Goal: Transaction & Acquisition: Book appointment/travel/reservation

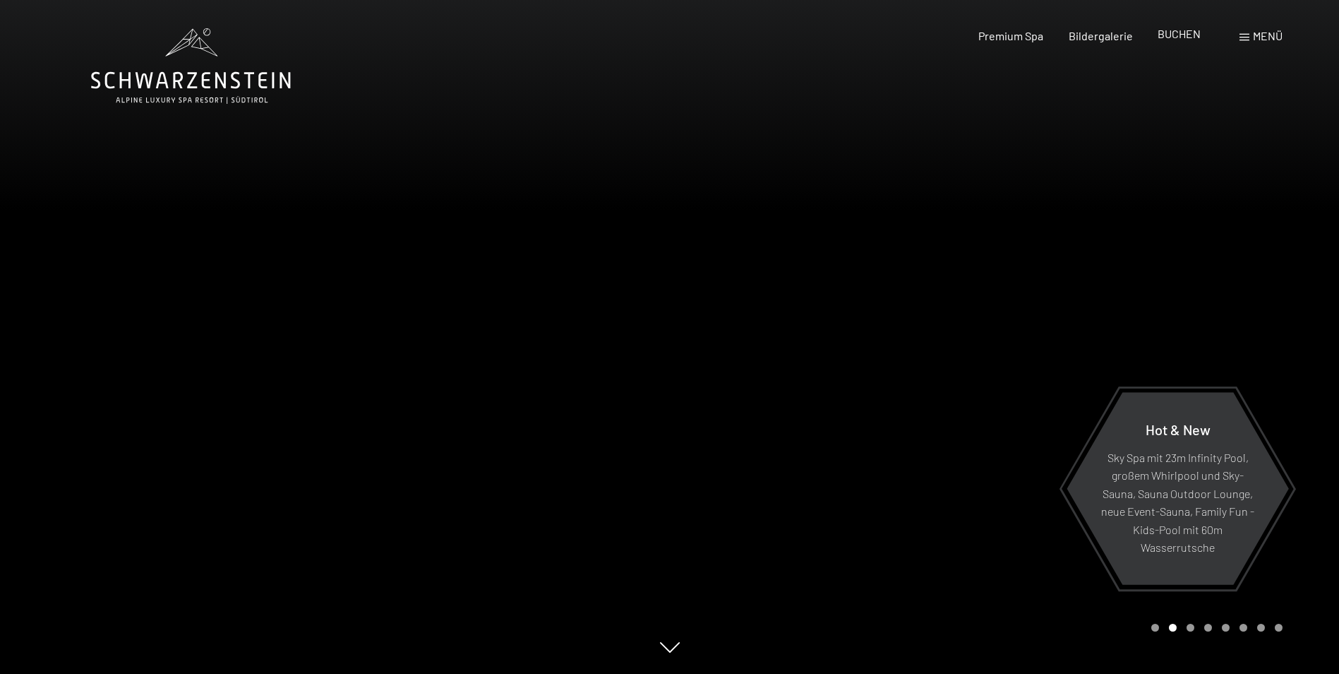
click at [1187, 32] on span "BUCHEN" at bounding box center [1179, 33] width 43 height 13
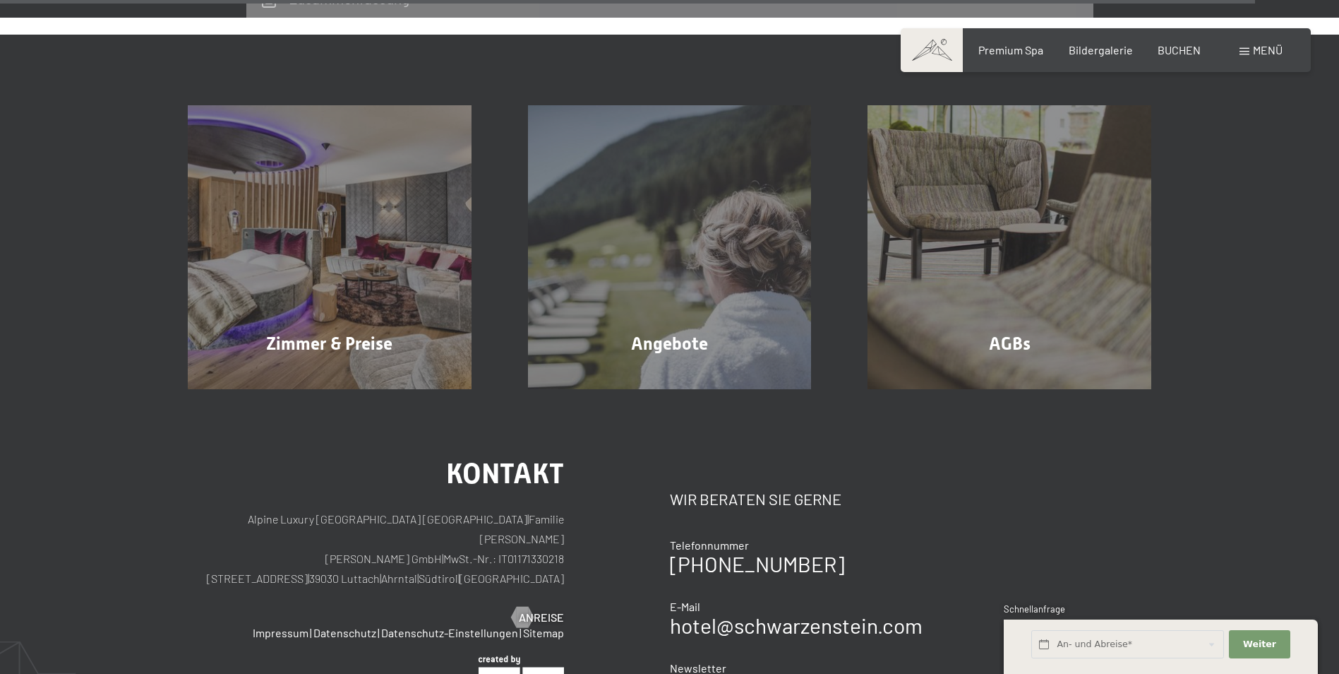
scroll to position [4448, 0]
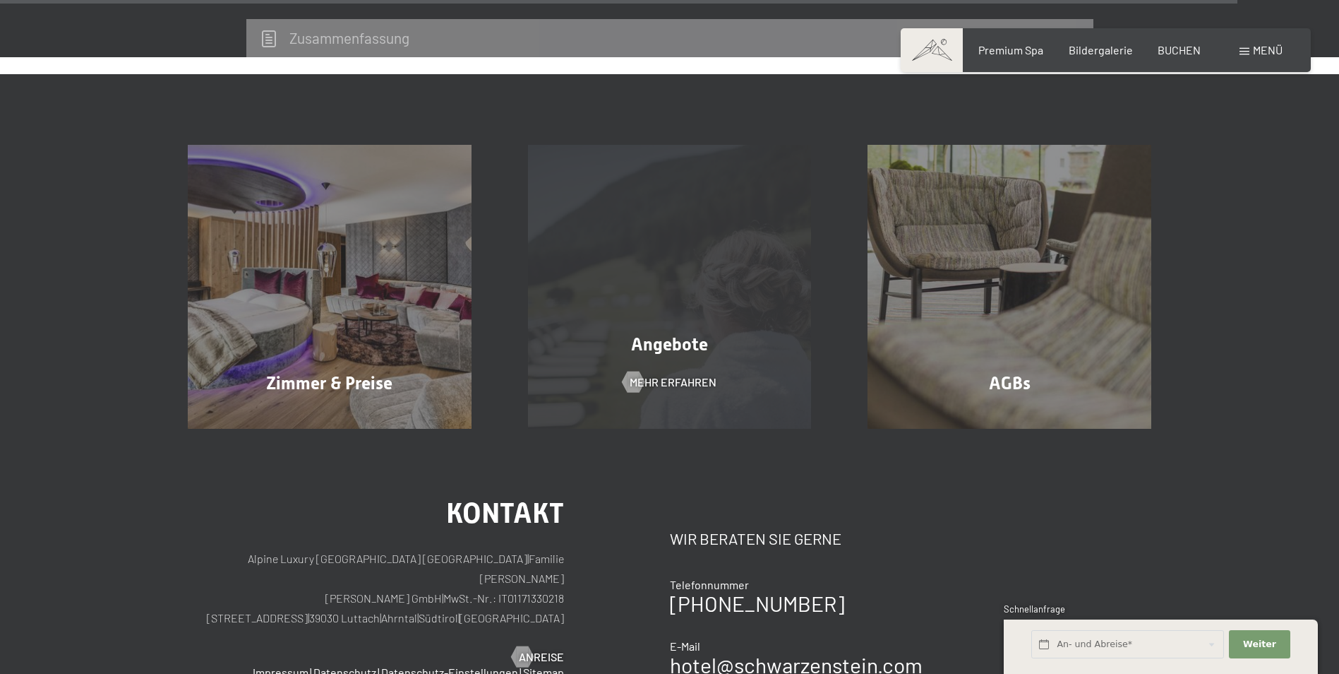
click at [693, 241] on div "Angebote Mehr erfahren" at bounding box center [670, 287] width 340 height 284
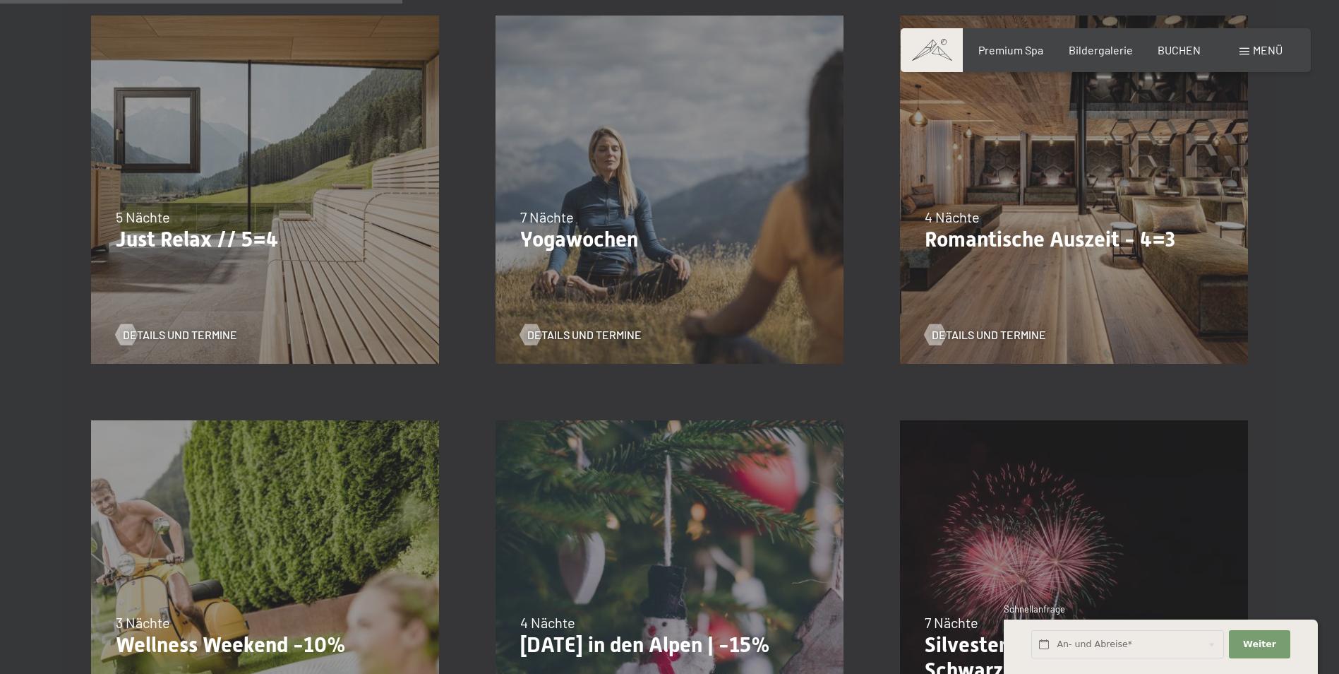
scroll to position [847, 0]
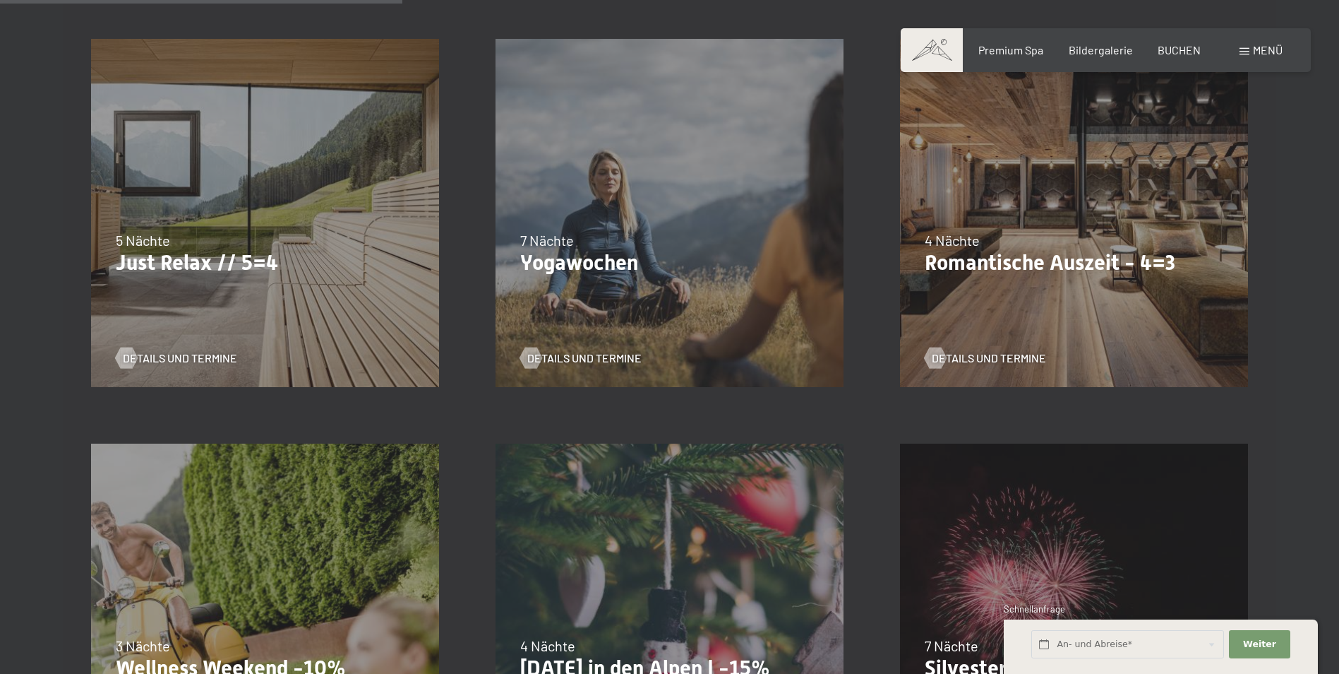
click at [1018, 225] on div "09.11.–05.12.2025 08.12.–19.12.2025 11.01.–23.01.2026 08.03.–27.03.2026 29.03.–…" at bounding box center [1074, 213] width 405 height 405
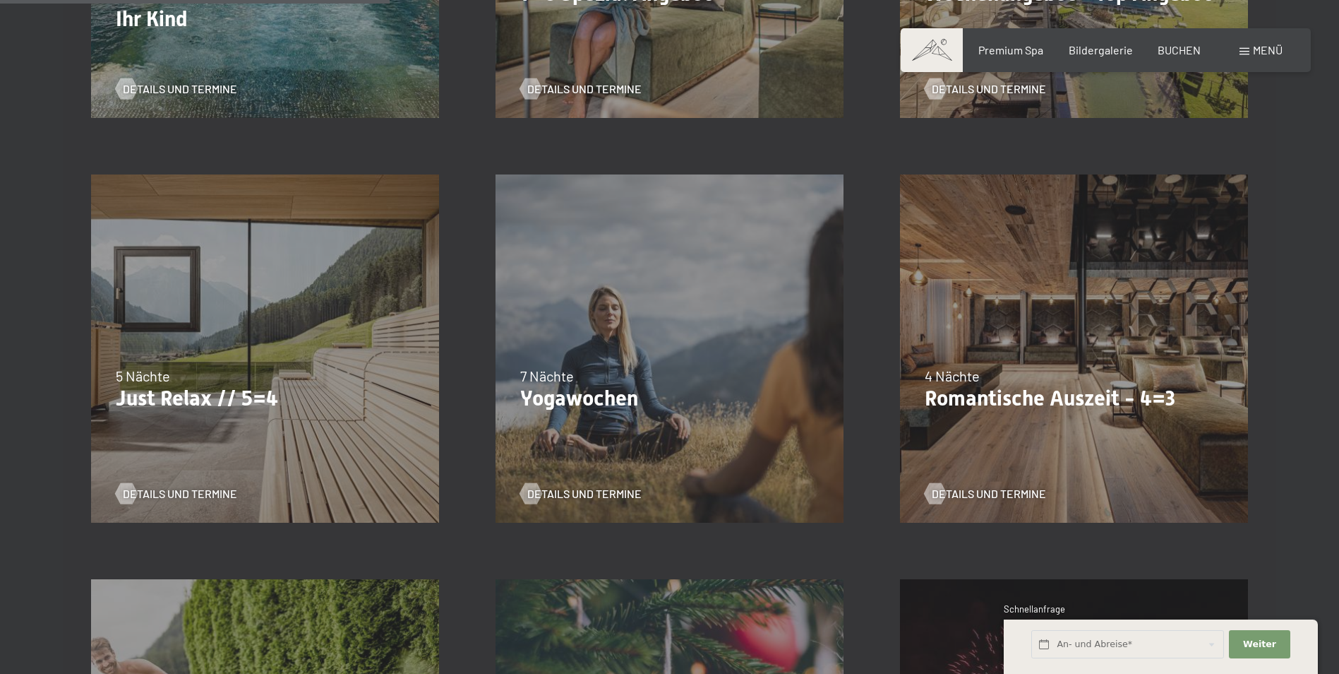
scroll to position [706, 0]
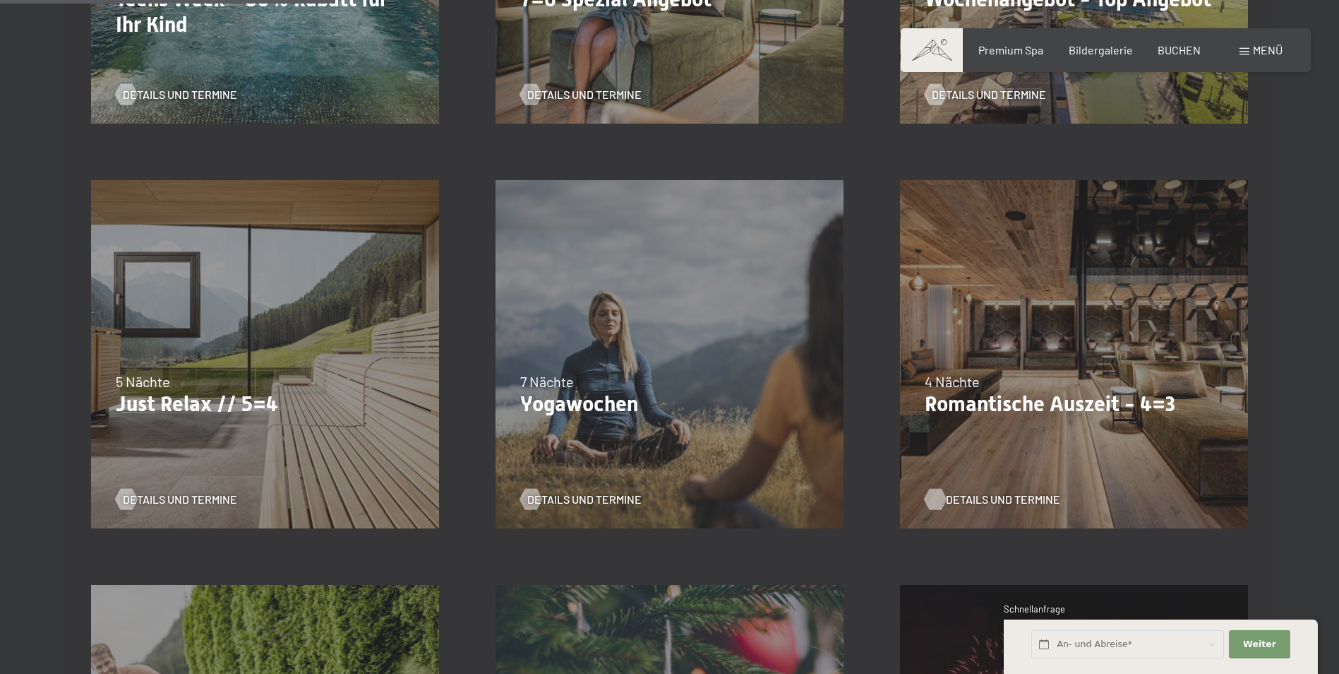
click at [976, 501] on span "Details und Termine" at bounding box center [1003, 499] width 114 height 16
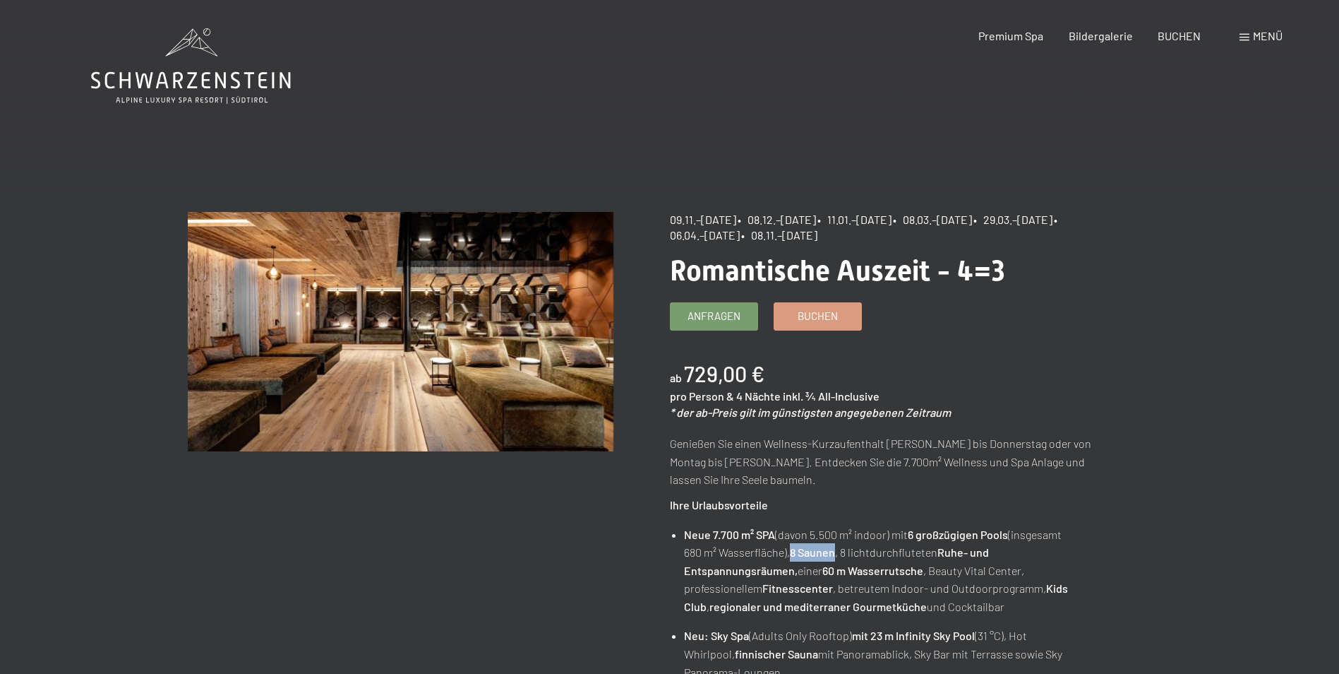
drag, startPoint x: 794, startPoint y: 555, endPoint x: 835, endPoint y: 557, distance: 41.7
click at [835, 557] on strong "8 Saunen" at bounding box center [812, 551] width 45 height 13
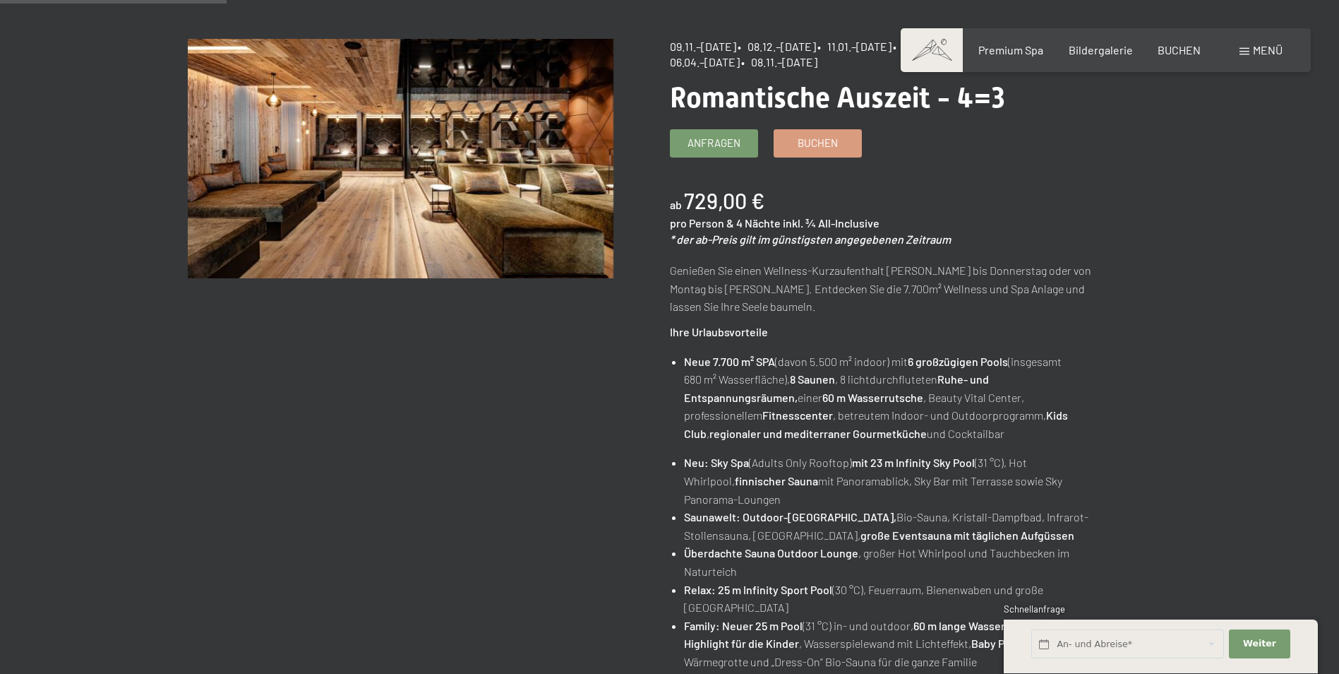
scroll to position [282, 0]
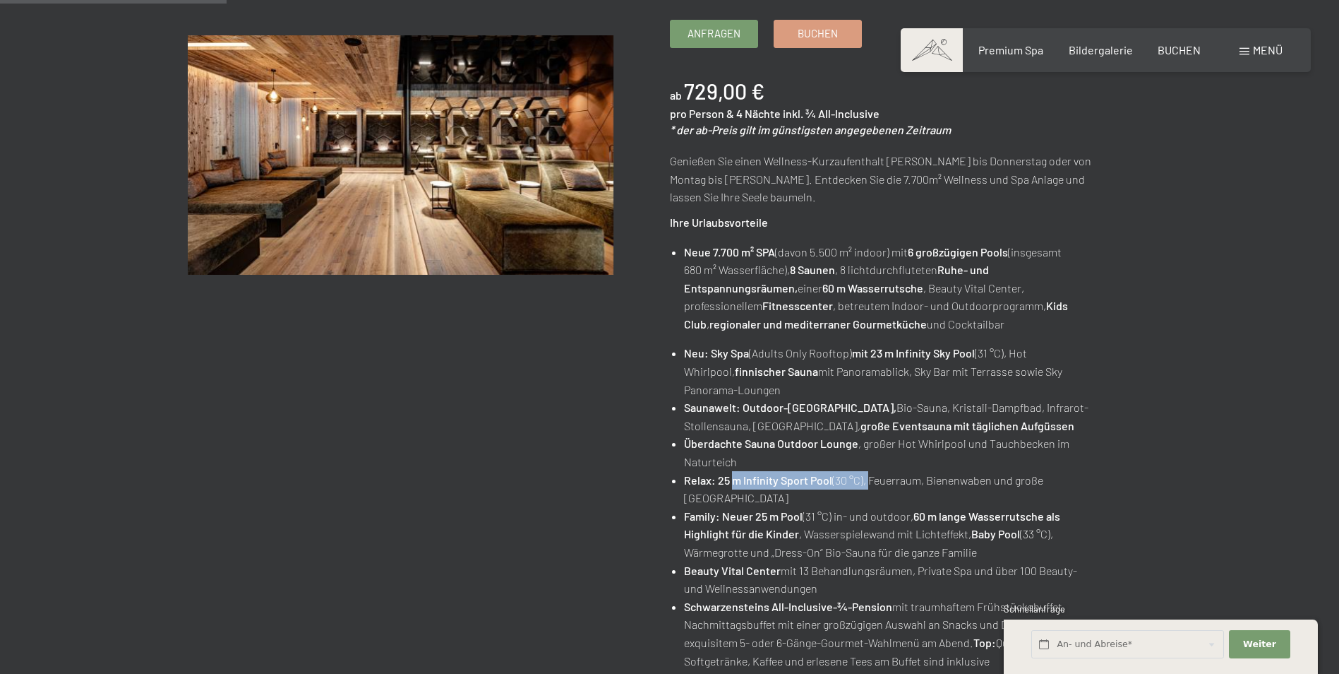
drag, startPoint x: 736, startPoint y: 480, endPoint x: 873, endPoint y: 477, distance: 137.0
click at [873, 477] on li "Relax: 25 m Infinity Sport Pool (30 °C), Feuerraum, Bienenwaben und große Liege…" at bounding box center [889, 489] width 411 height 36
click at [764, 496] on li "Relax: 25 m Infinity Sport Pool (30 °C), Feuerraum, Bienenwaben und große Liege…" at bounding box center [889, 489] width 411 height 36
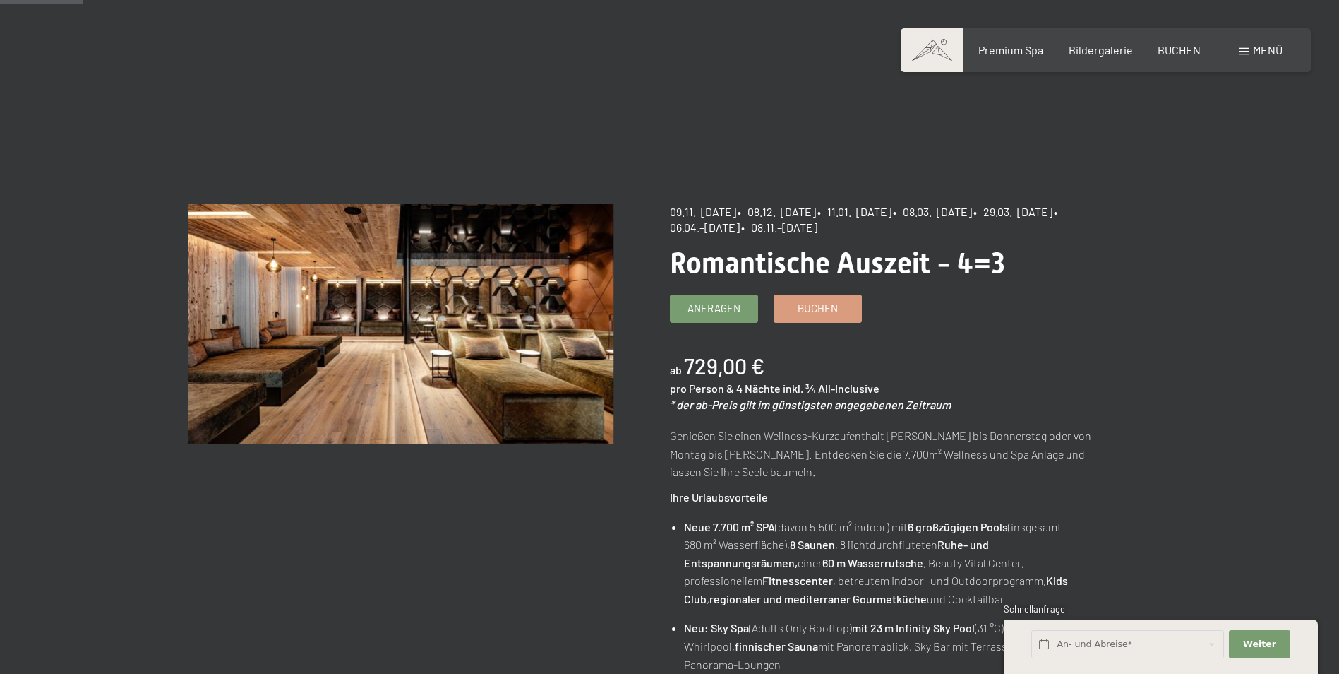
scroll to position [0, 0]
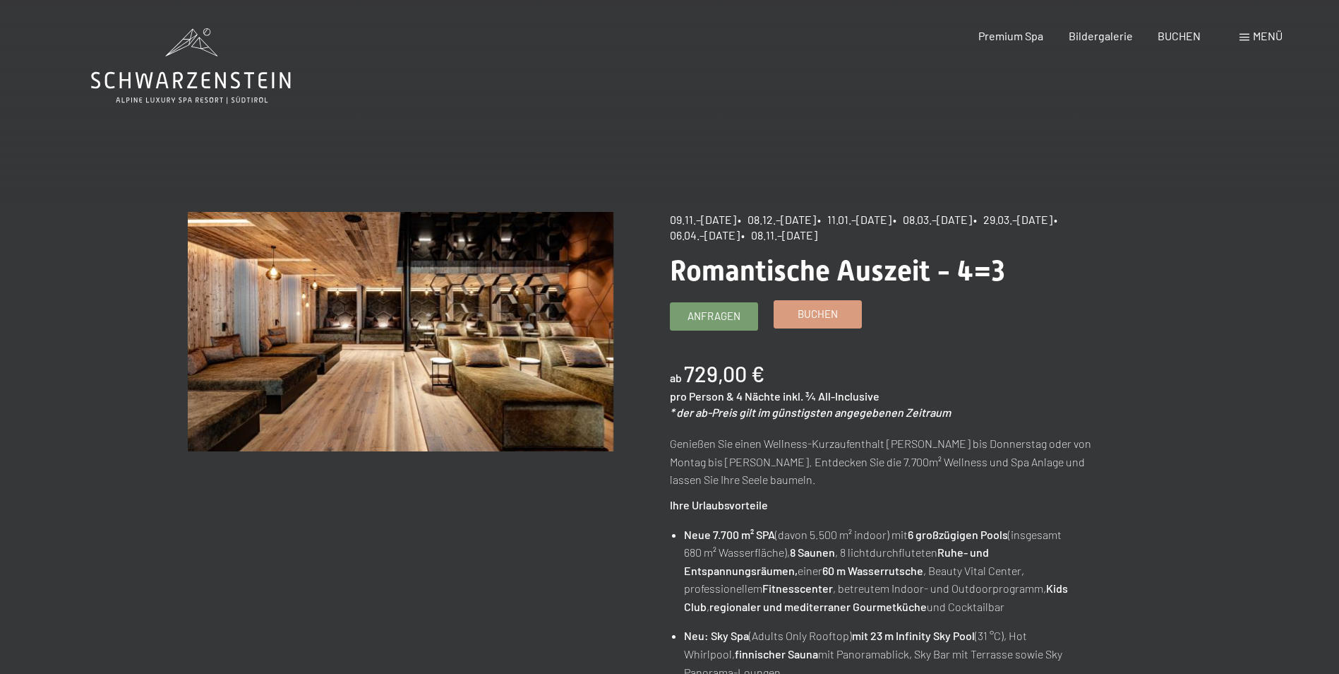
click at [817, 312] on span "Buchen" at bounding box center [818, 313] width 40 height 15
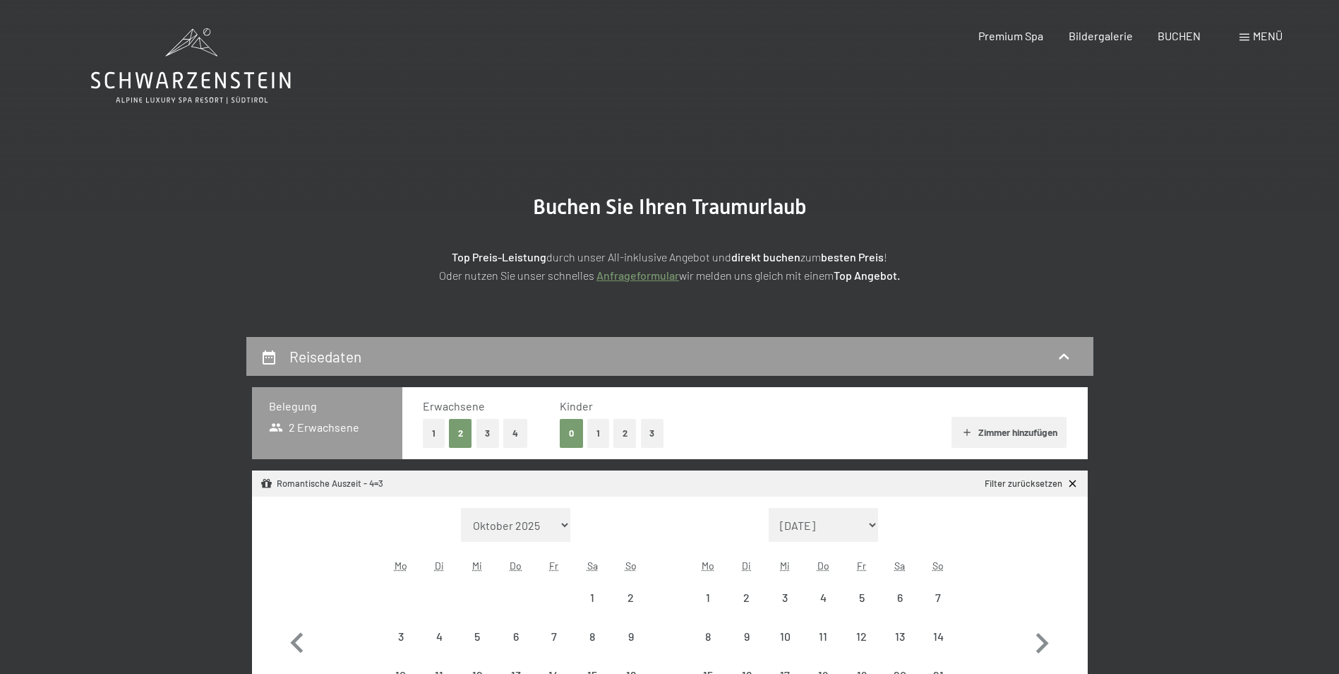
select select "2025-11-01"
select select "2025-12-01"
select select "2025-11-01"
select select "2025-12-01"
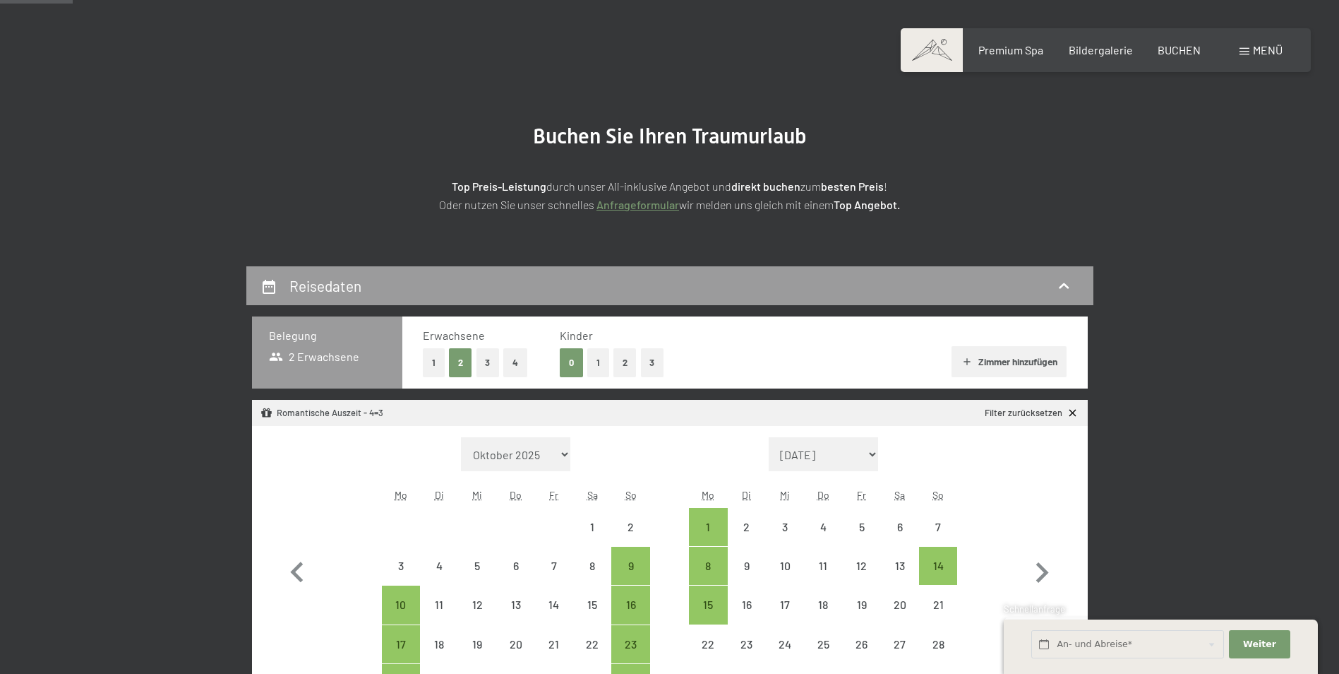
scroll to position [212, 0]
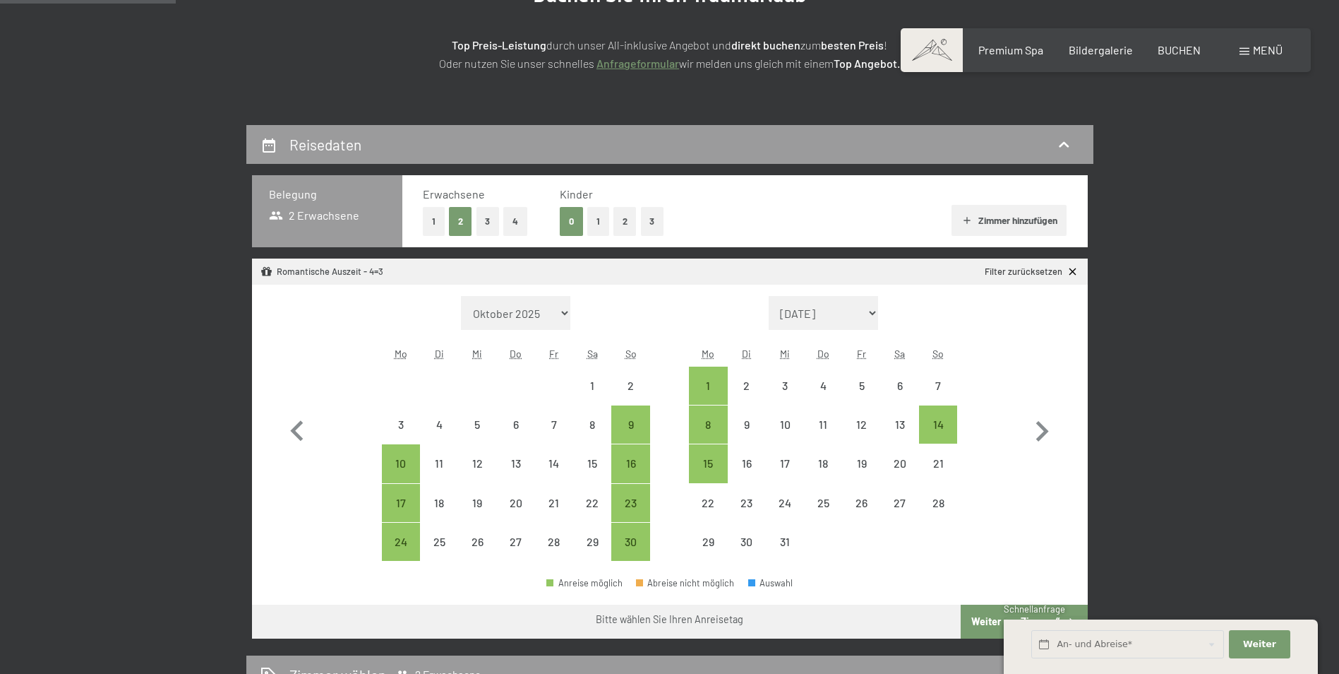
click at [568, 314] on select "Oktober 2025 November 2025 Dezember 2025 Januar 2026 Februar 2026 März 2026 Apr…" at bounding box center [516, 313] width 110 height 34
select select "2026-01-01"
select select "2026-02-01"
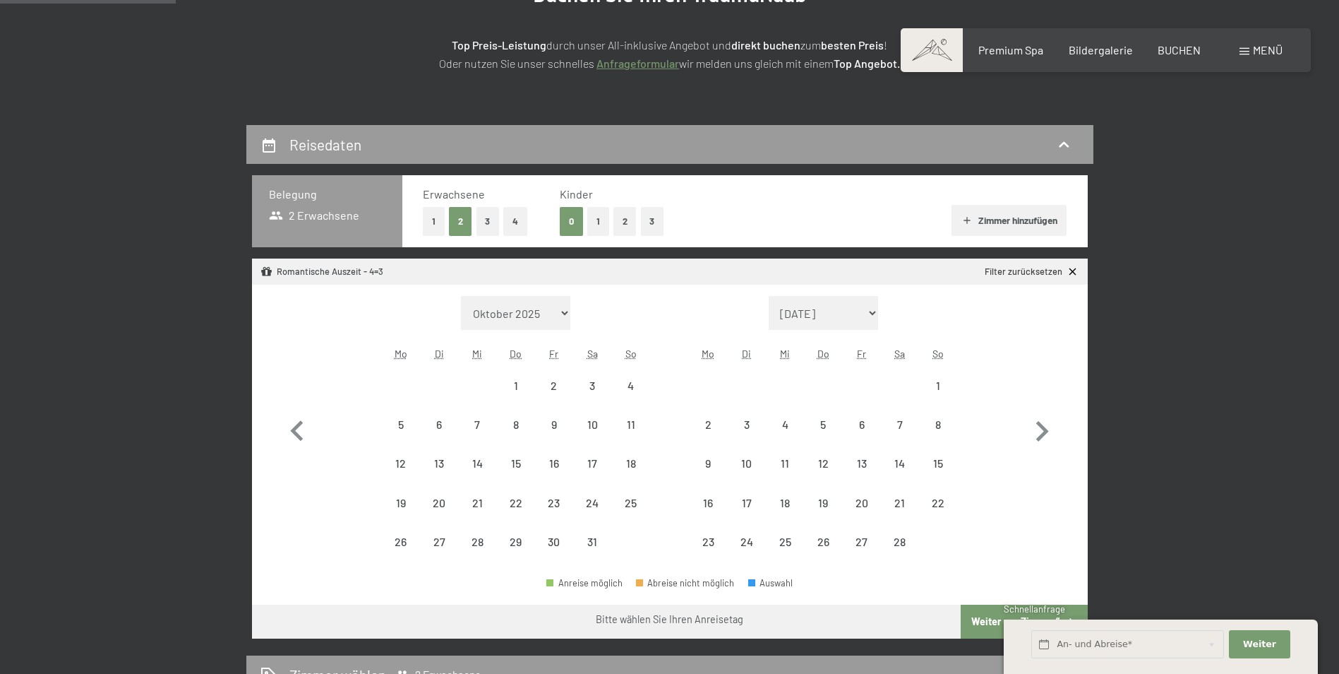
select select "2026-01-01"
select select "2026-02-01"
click at [635, 425] on div "11" at bounding box center [630, 436] width 35 height 35
select select "2026-01-01"
select select "2026-02-01"
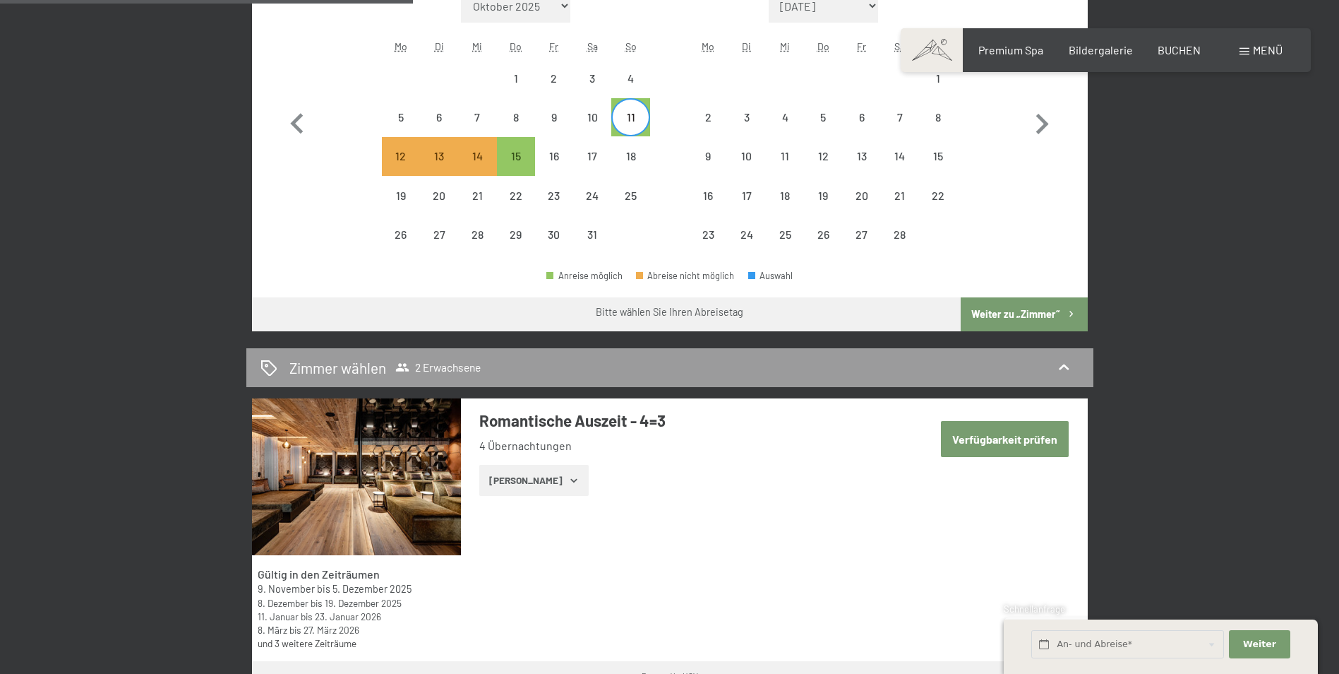
scroll to position [494, 0]
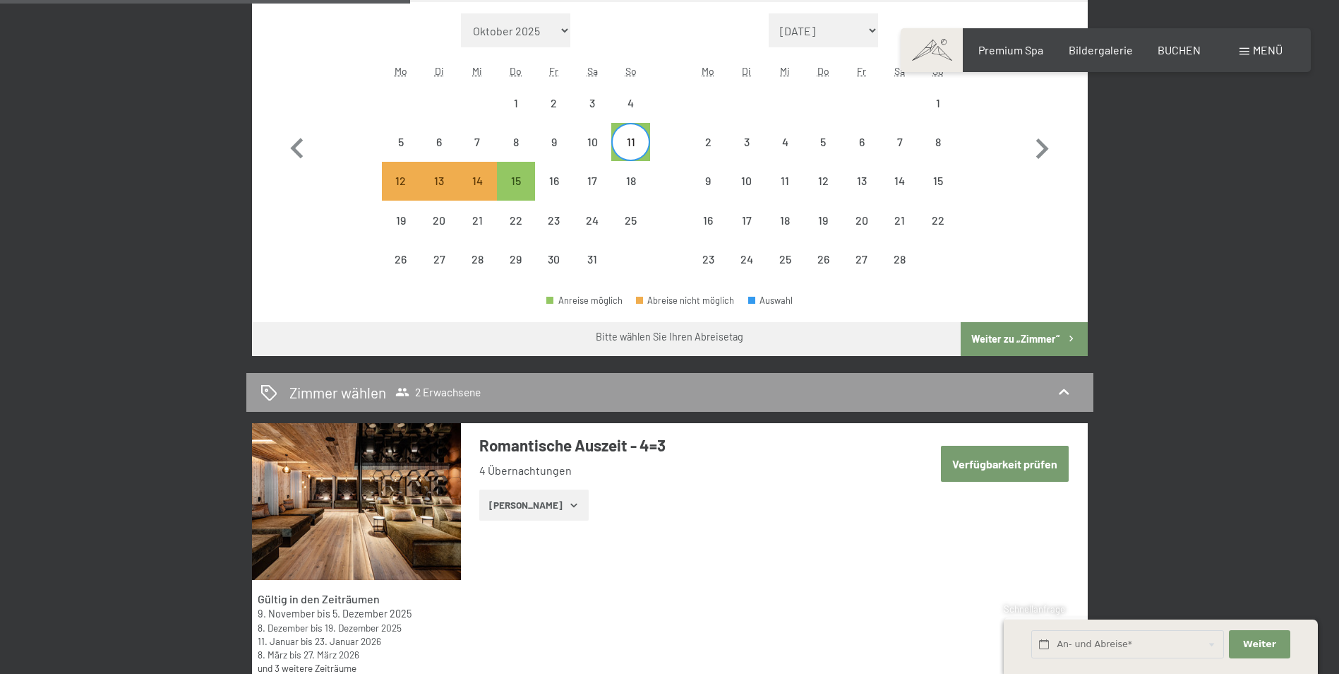
click at [629, 141] on div "11" at bounding box center [630, 153] width 35 height 35
select select "2026-01-01"
select select "2026-02-01"
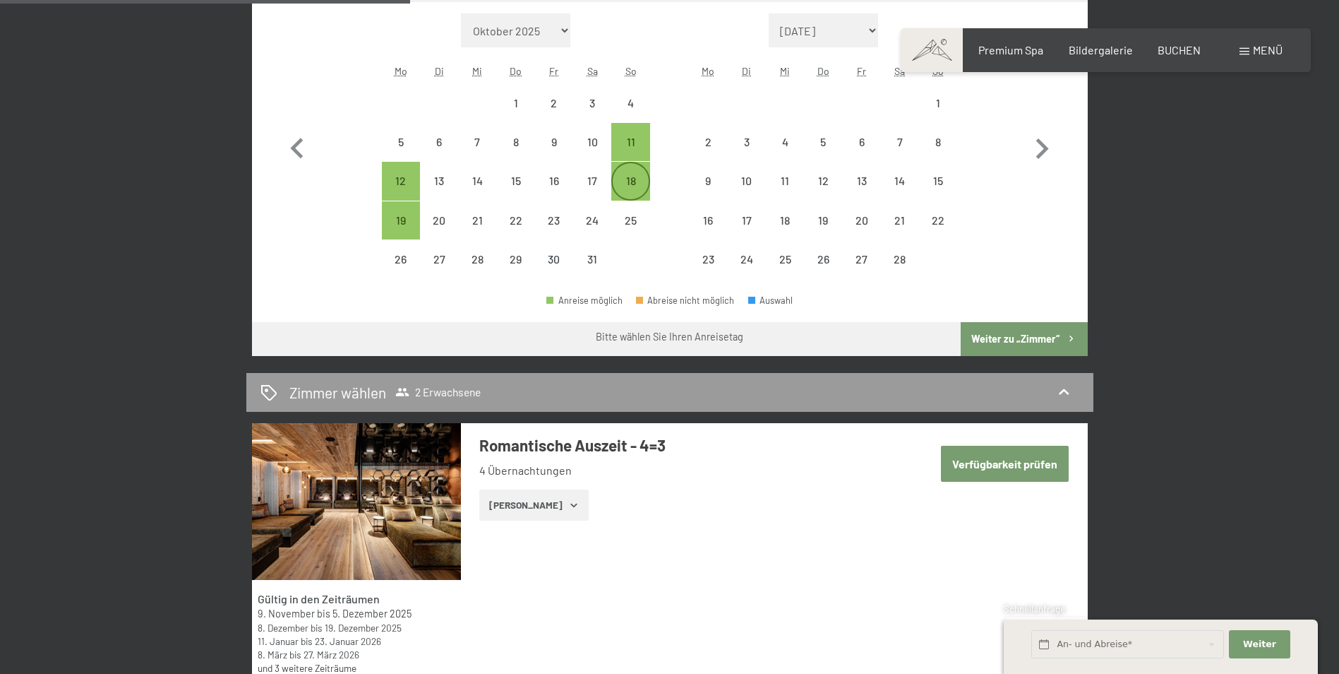
click at [626, 175] on div "18" at bounding box center [630, 192] width 35 height 35
select select "2026-01-01"
select select "2026-02-01"
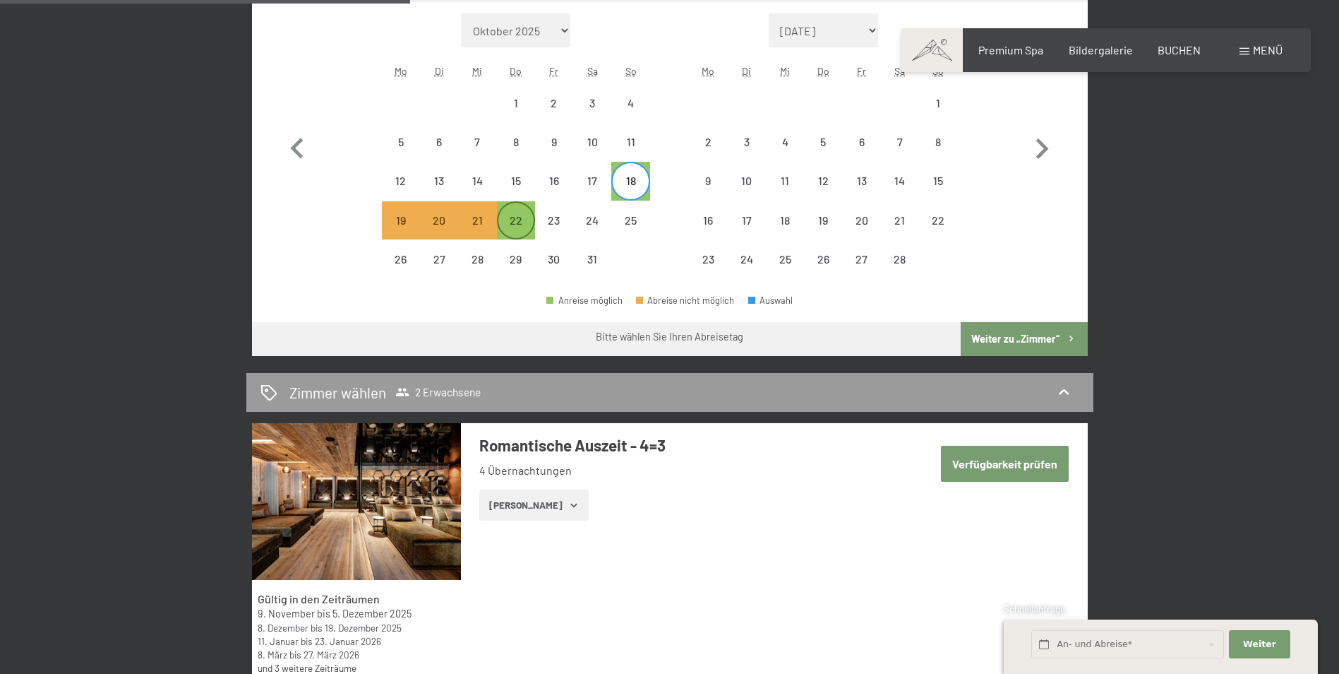
click at [506, 218] on div "22" at bounding box center [515, 232] width 35 height 35
select select "2026-01-01"
select select "2026-02-01"
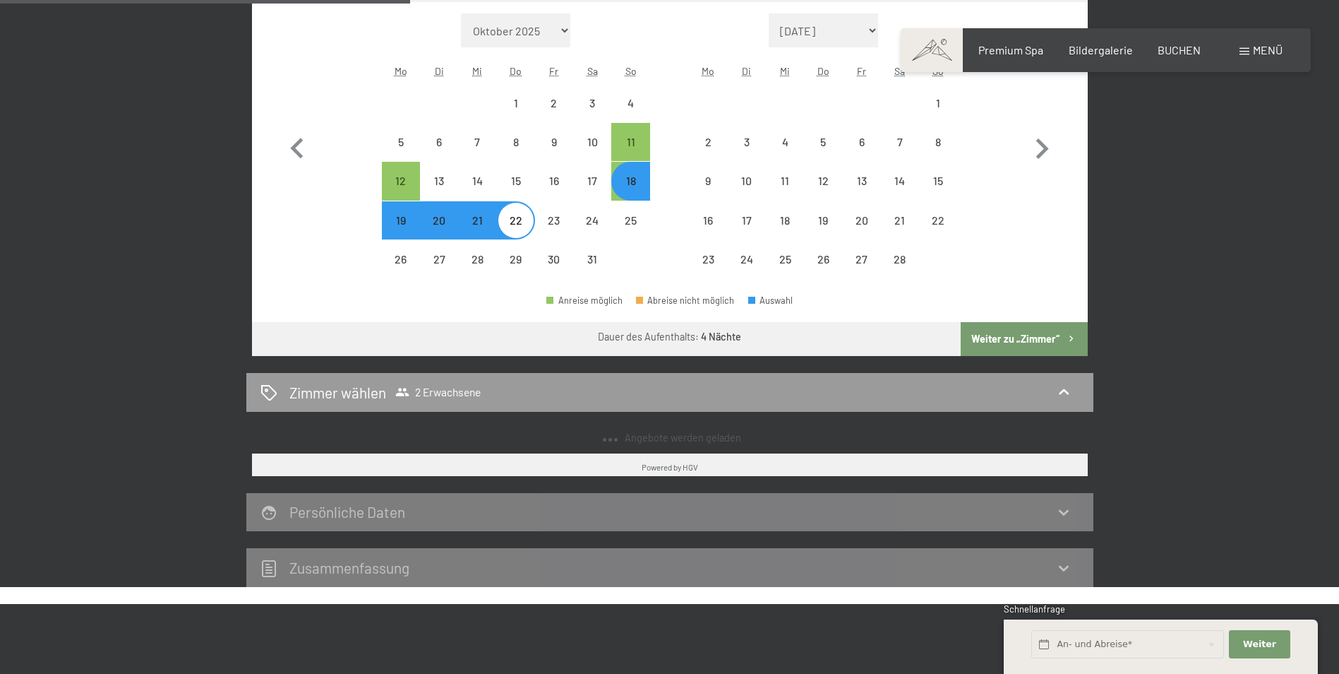
select select "2025-11-01"
select select "2025-12-01"
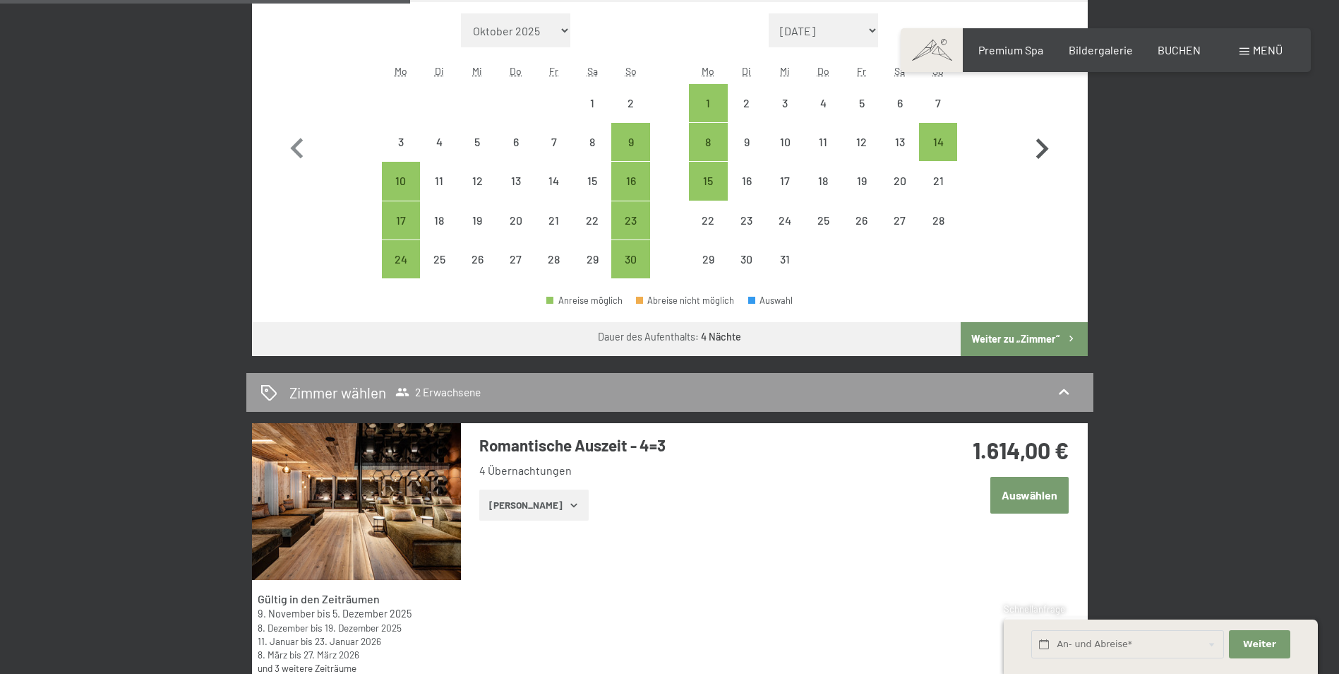
click at [1051, 146] on icon "button" at bounding box center [1042, 149] width 41 height 41
select select "2025-12-01"
select select "2026-01-01"
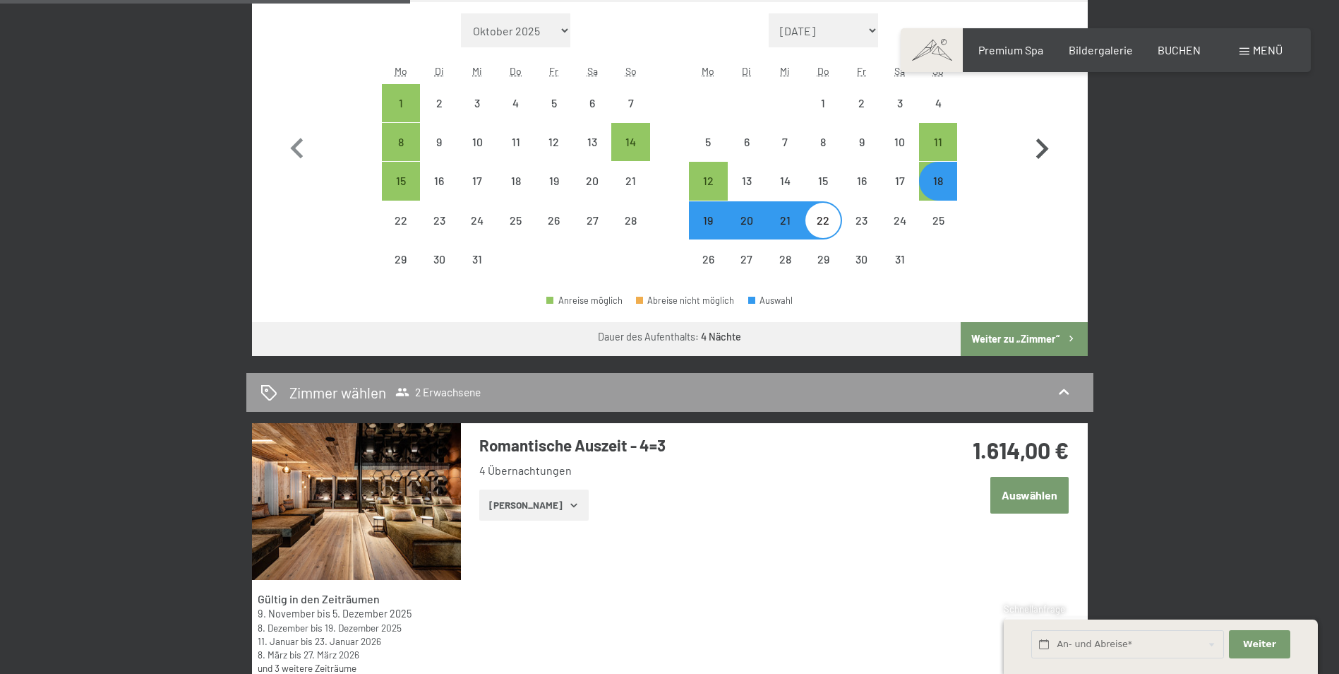
click at [1042, 150] on icon "button" at bounding box center [1042, 149] width 41 height 41
select select "2026-01-01"
select select "2026-02-01"
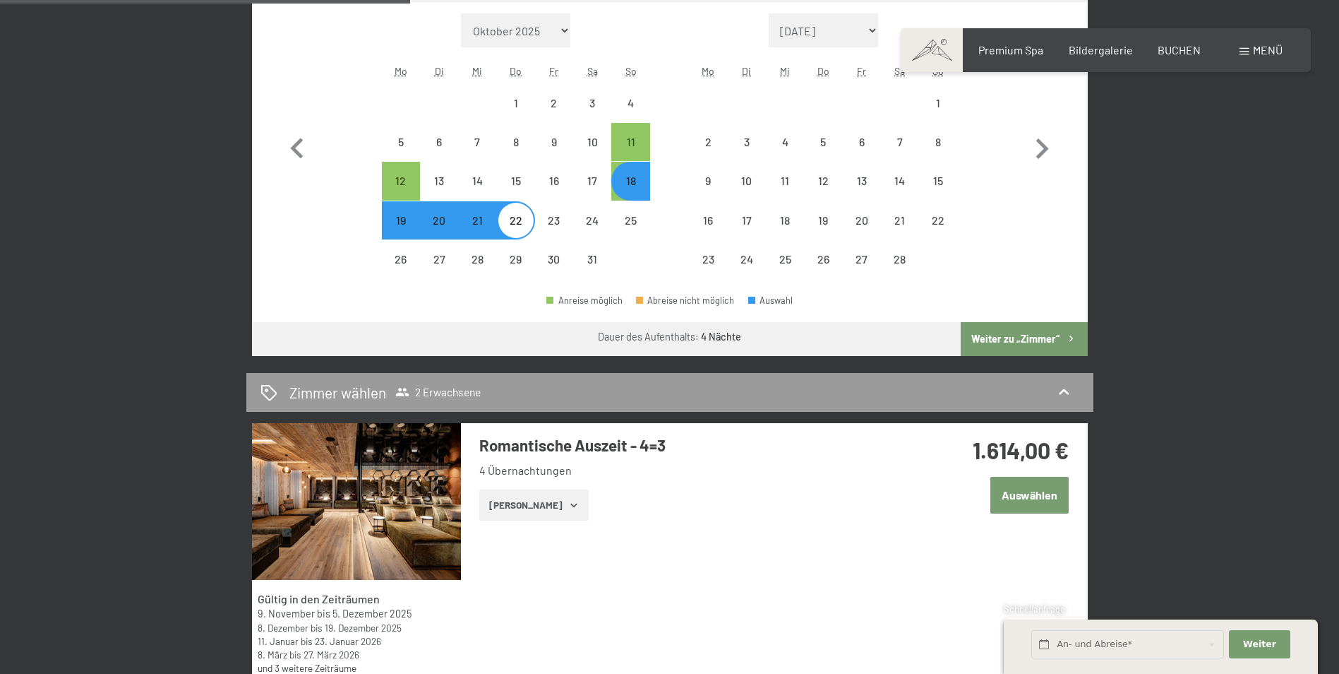
click at [472, 219] on div "21" at bounding box center [477, 232] width 35 height 35
select select "2026-01-01"
select select "2026-02-01"
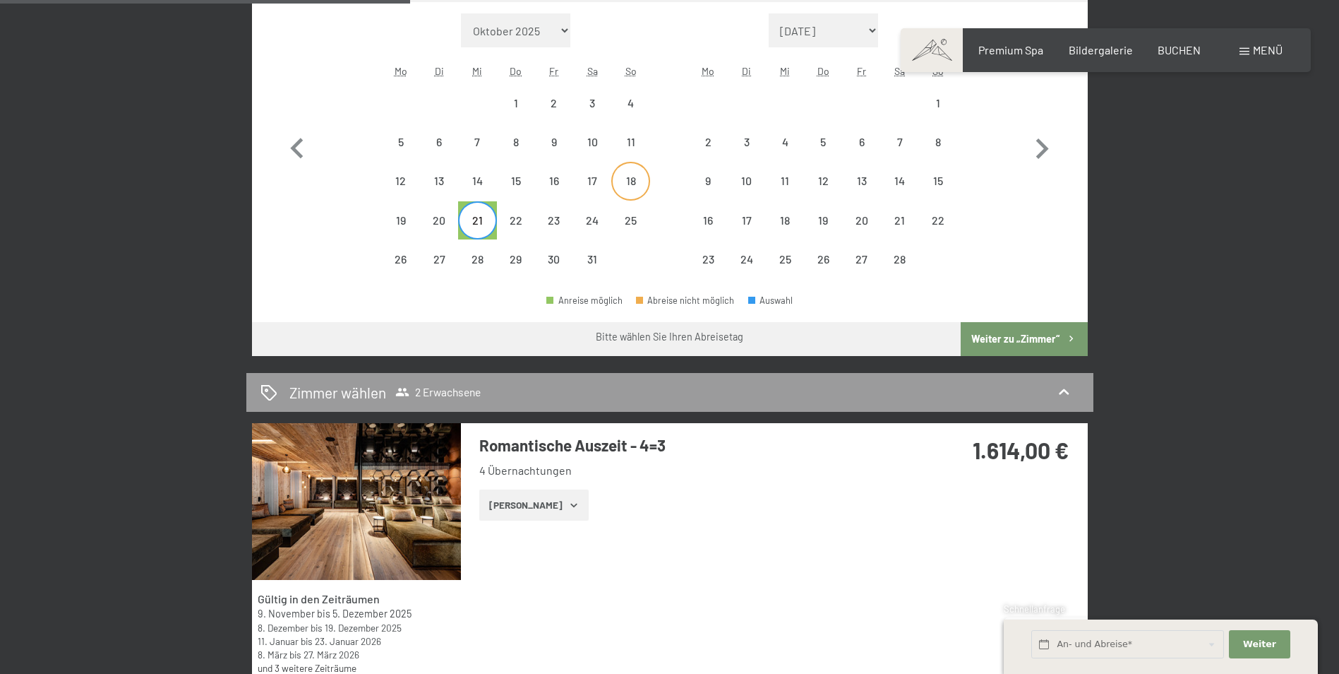
click at [630, 175] on div "18" at bounding box center [630, 192] width 35 height 35
select select "2026-01-01"
select select "2026-02-01"
drag, startPoint x: 628, startPoint y: 187, endPoint x: 503, endPoint y: 227, distance: 132.0
click at [503, 227] on div "1 2 3 4 5 6 7 8 9 10 11 12 13 14 15 16 17 18 19 20 21 22 23 24 25 26 27 28 29 3…" at bounding box center [516, 181] width 268 height 195
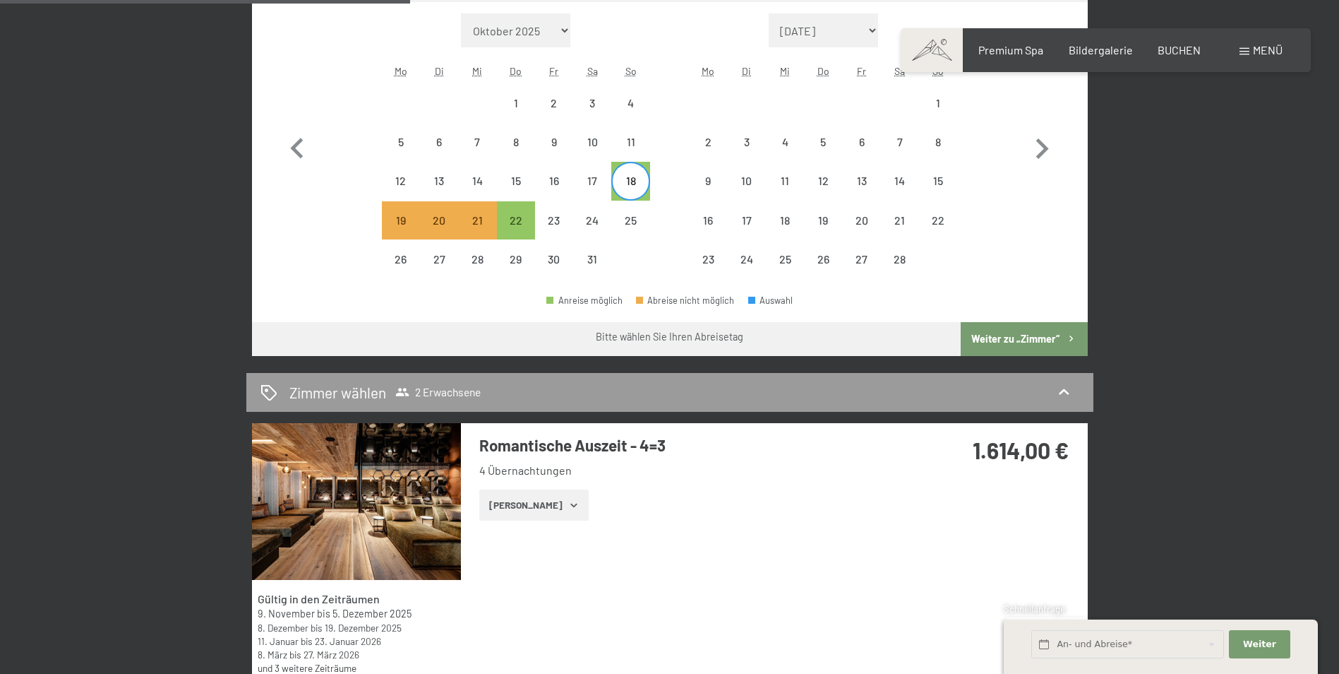
click at [631, 184] on div "18" at bounding box center [630, 192] width 35 height 35
select select "2026-01-01"
select select "2026-02-01"
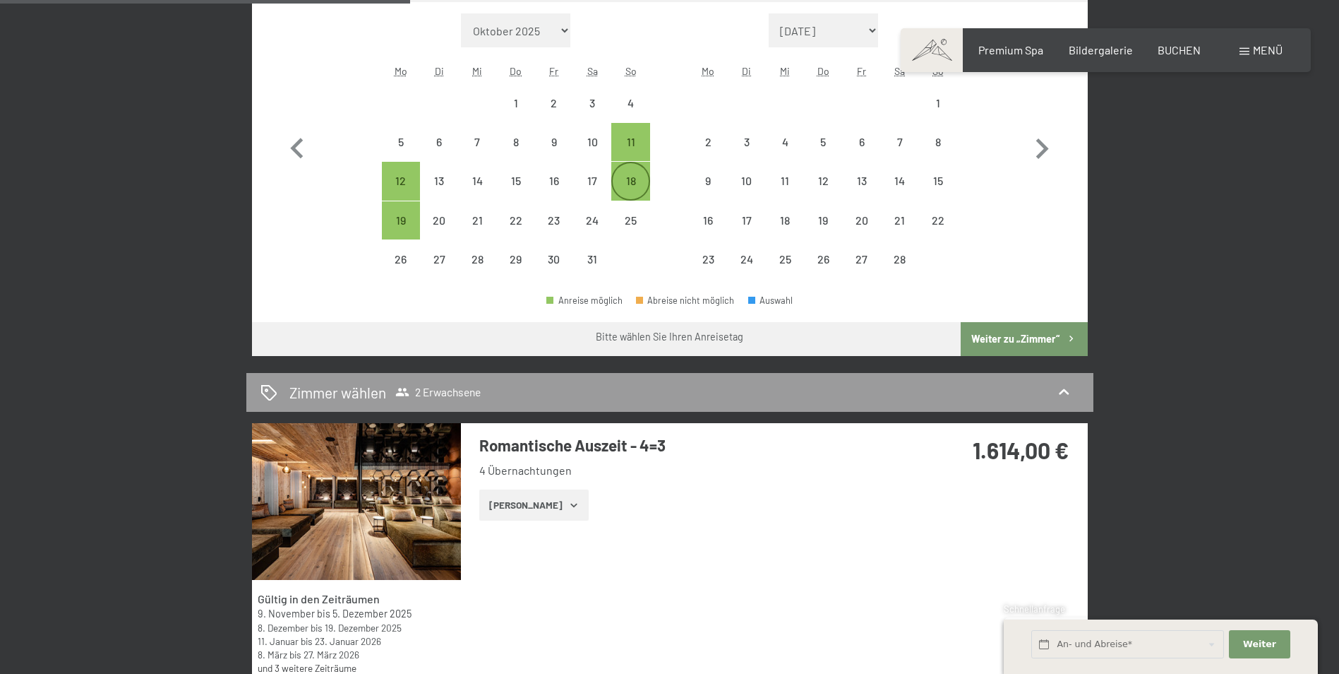
click at [622, 184] on div "18" at bounding box center [630, 192] width 35 height 35
select select "2026-01-01"
select select "2026-02-01"
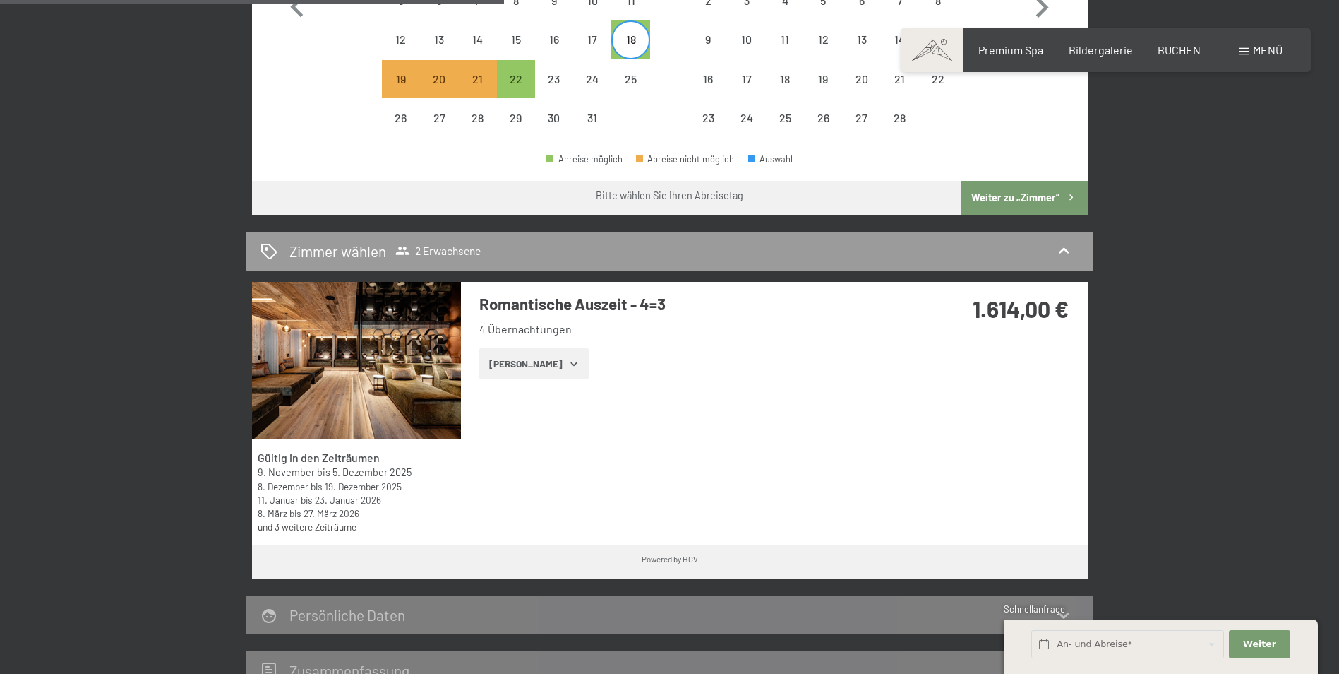
scroll to position [565, 0]
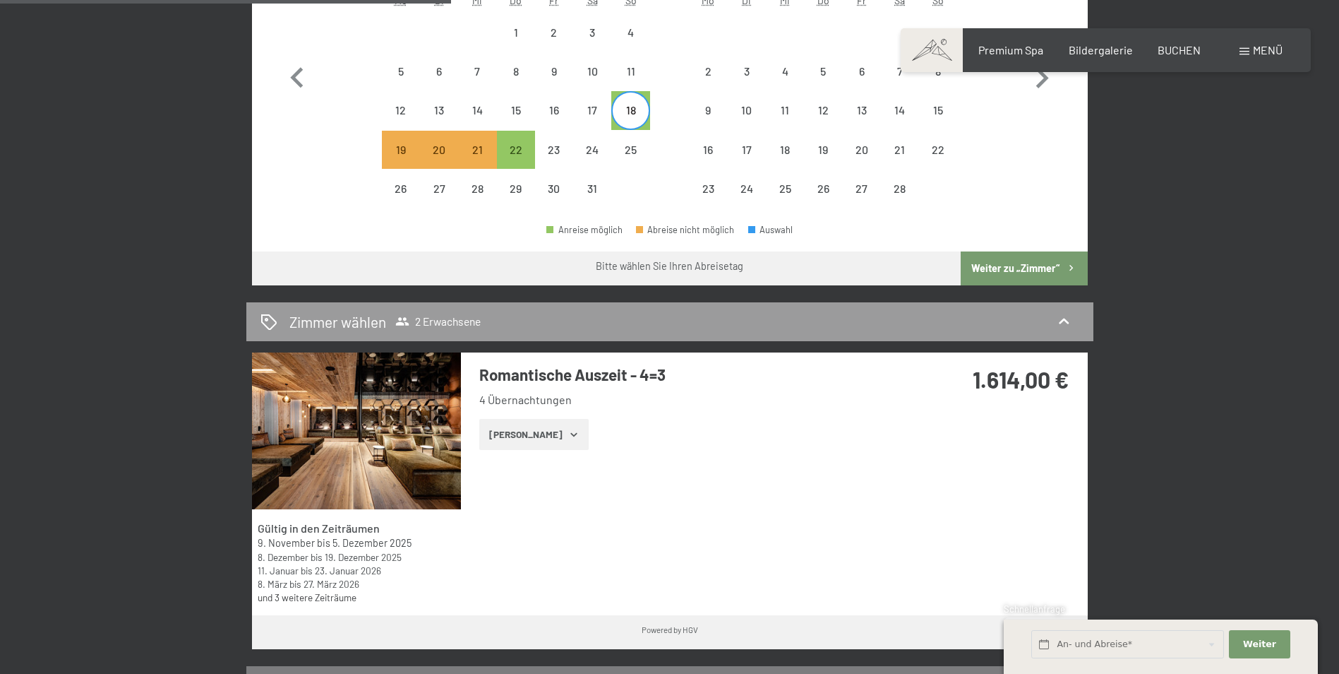
click at [518, 431] on button "Zeige Zimmer" at bounding box center [533, 434] width 109 height 31
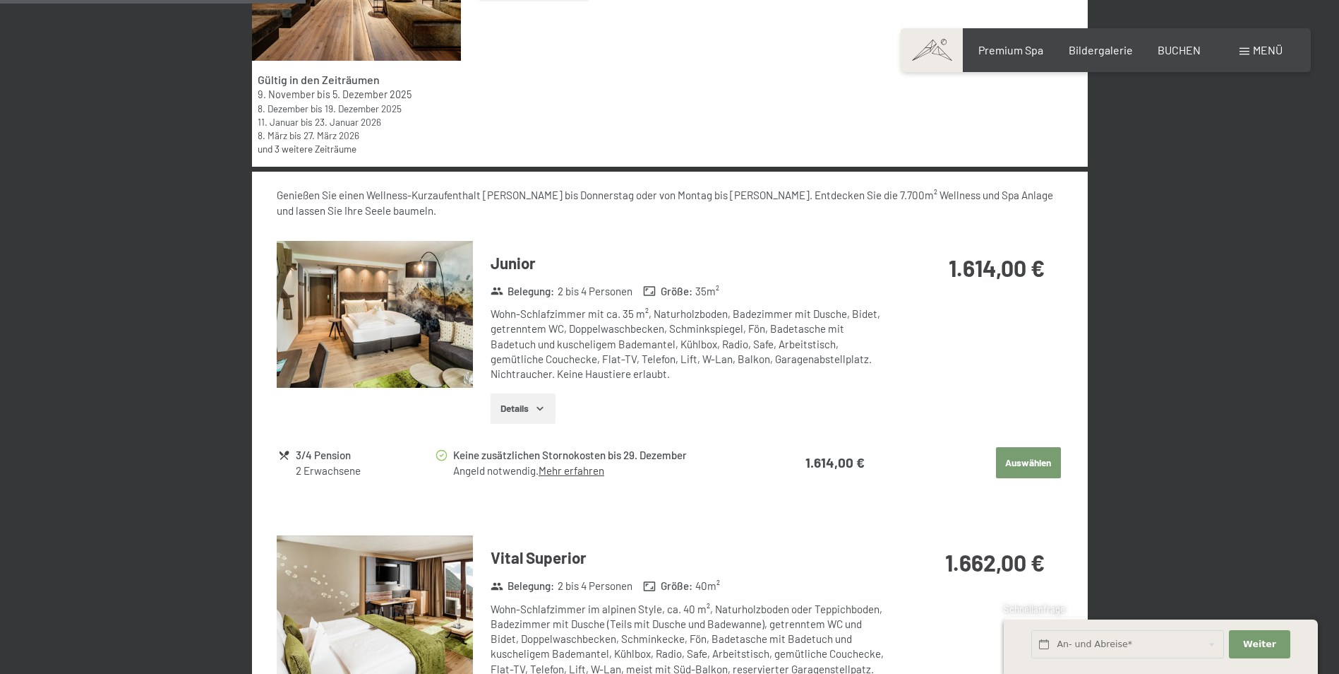
scroll to position [988, 0]
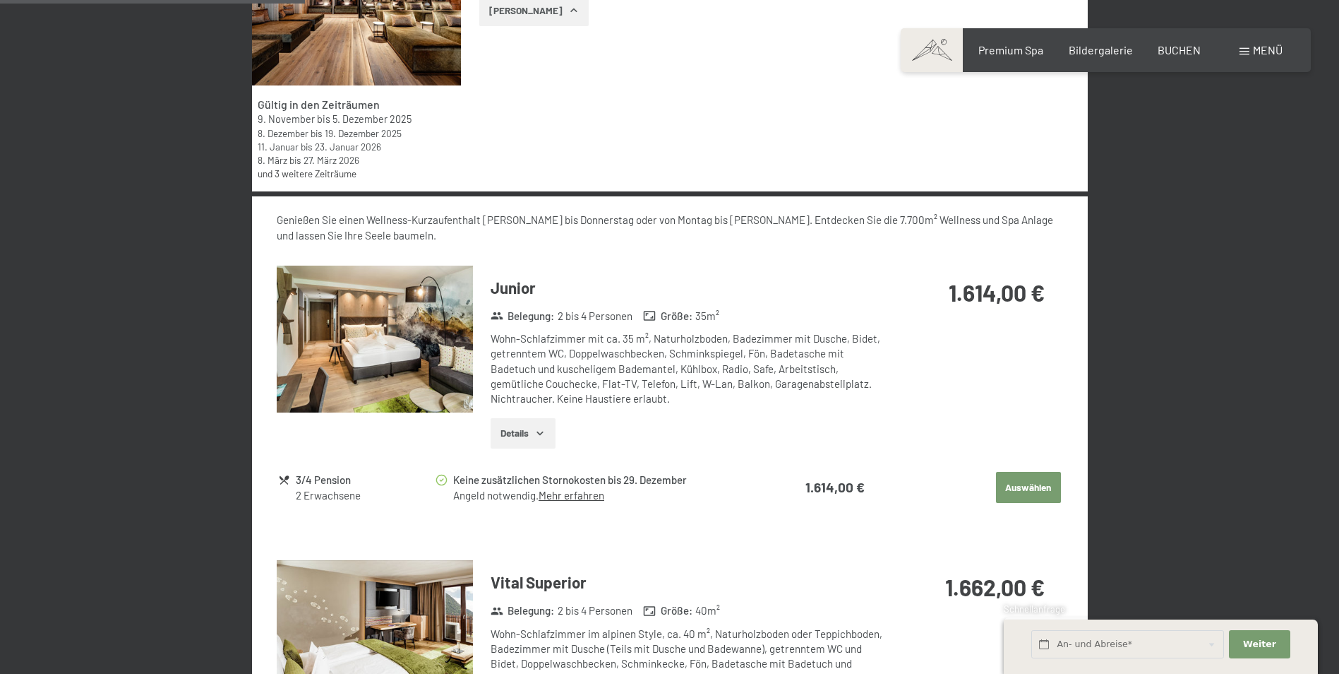
click at [541, 428] on icon "button" at bounding box center [539, 432] width 11 height 11
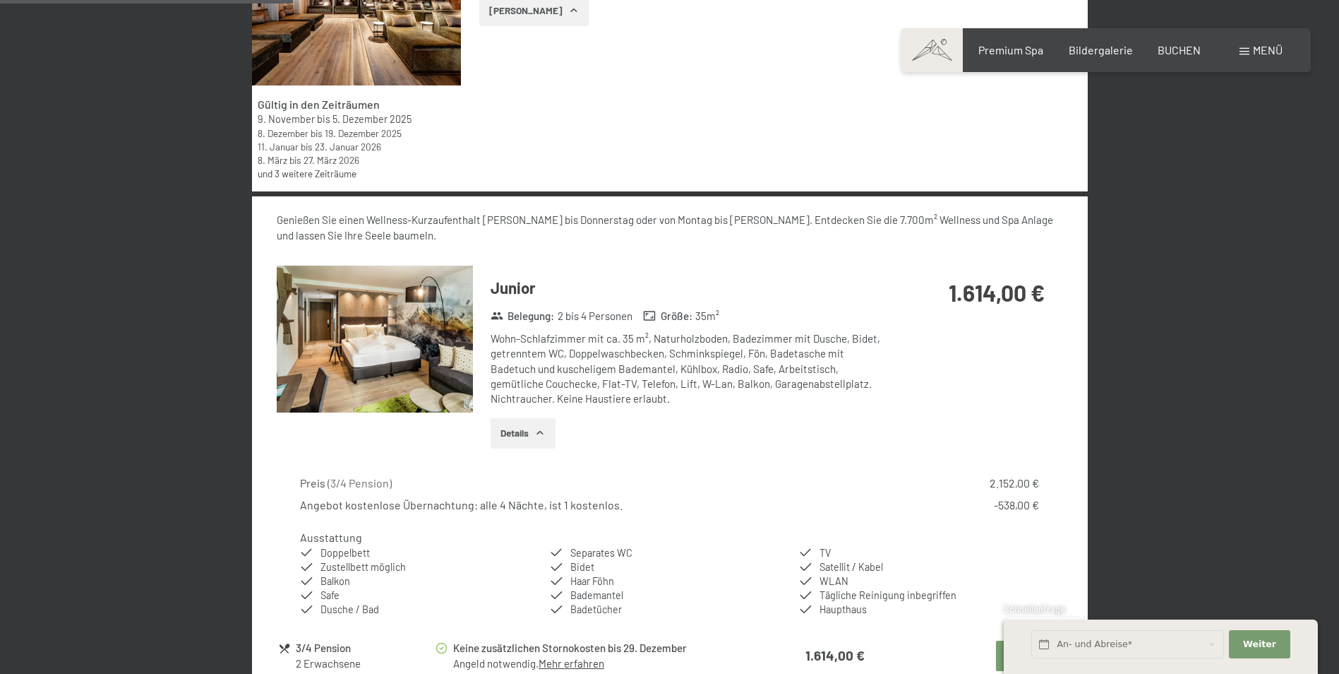
click at [362, 332] on img at bounding box center [375, 339] width 196 height 148
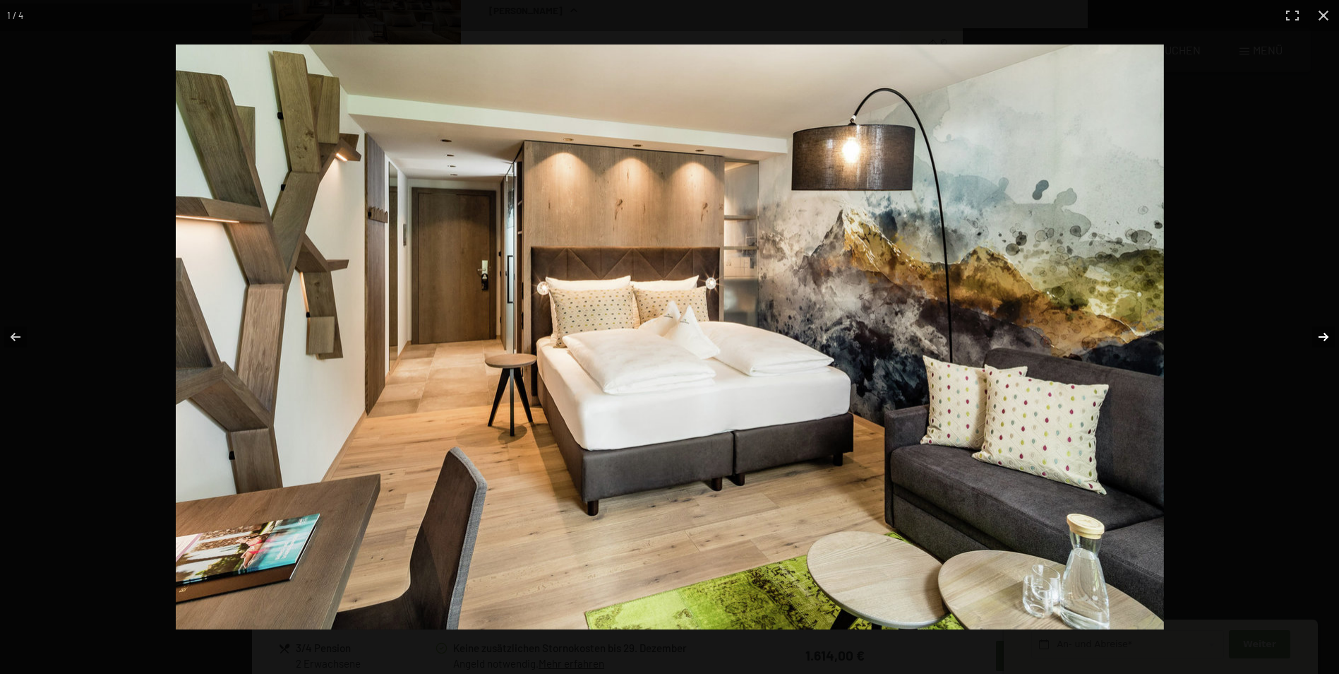
click at [1326, 340] on button "button" at bounding box center [1314, 336] width 49 height 71
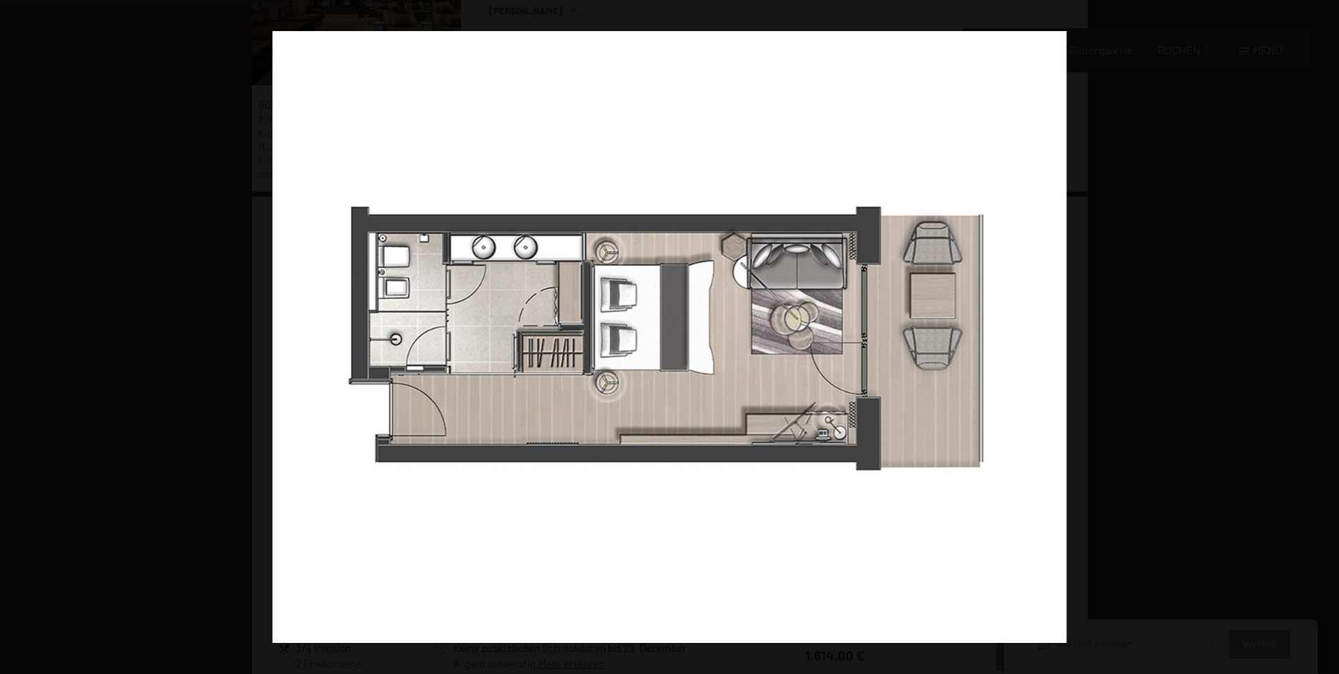
click at [1326, 340] on button "button" at bounding box center [1314, 336] width 49 height 71
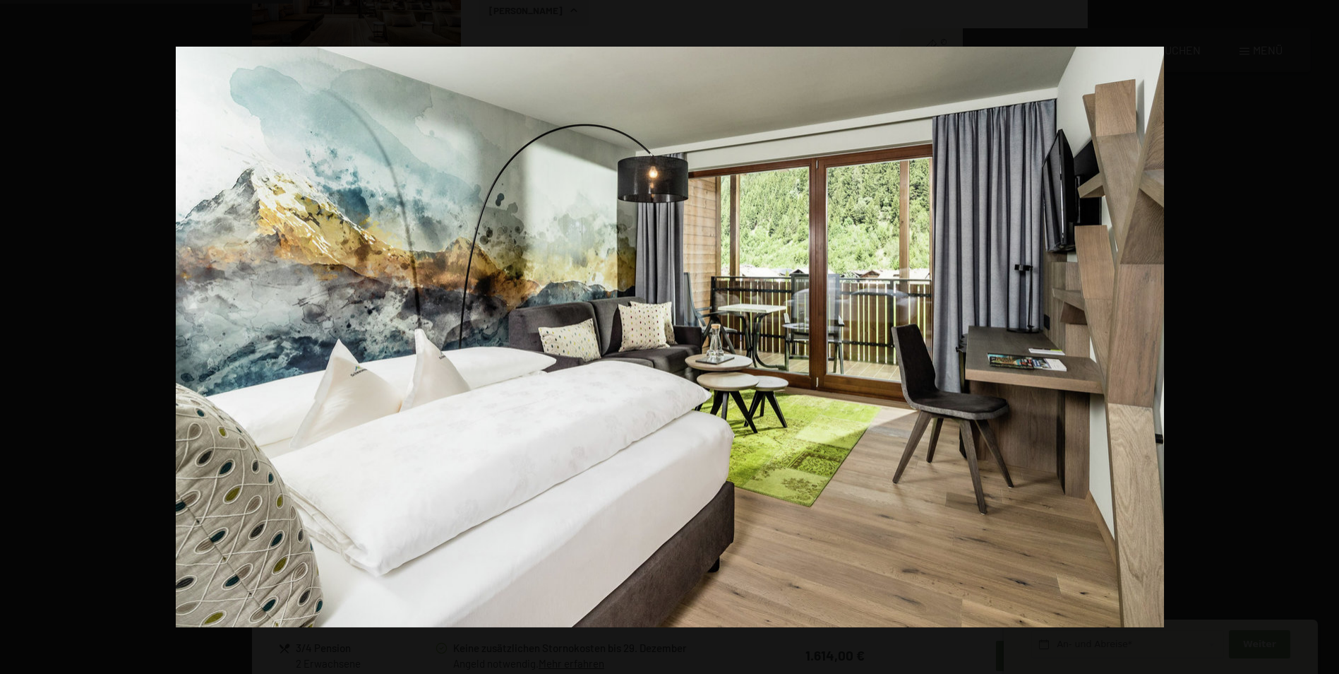
click at [1326, 340] on button "button" at bounding box center [1314, 336] width 49 height 71
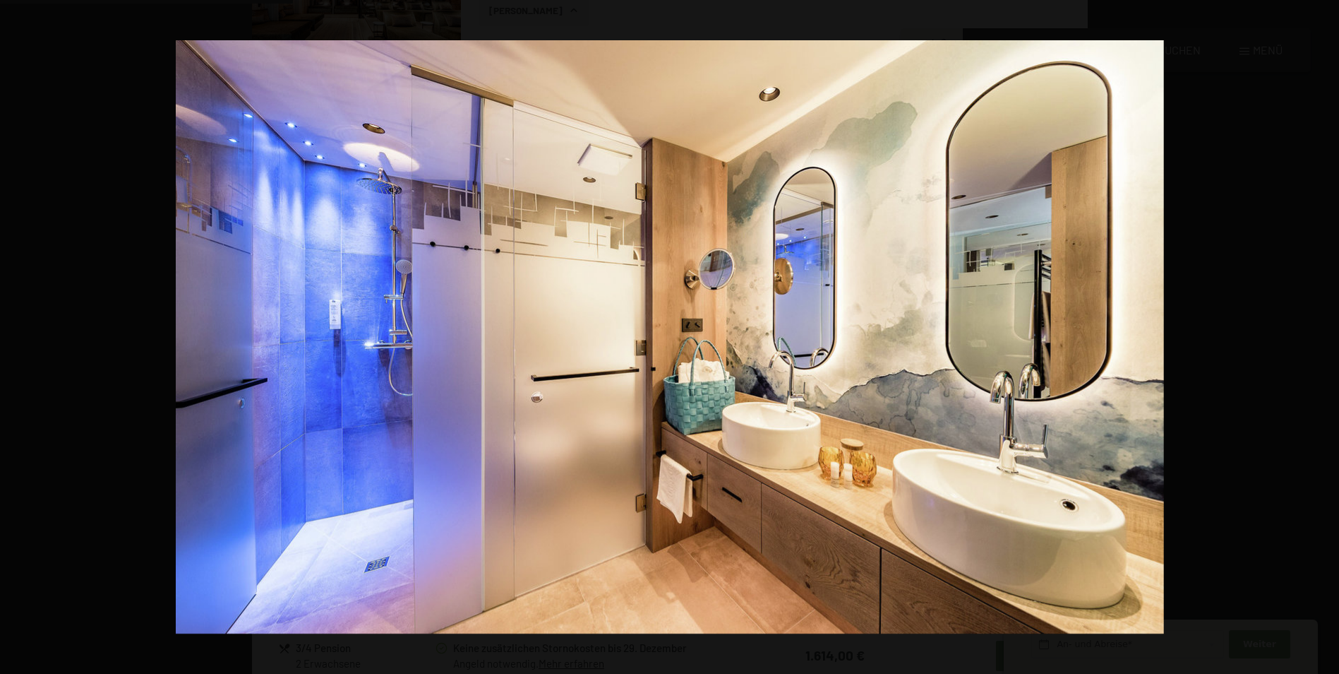
click at [1326, 340] on button "button" at bounding box center [1314, 336] width 49 height 71
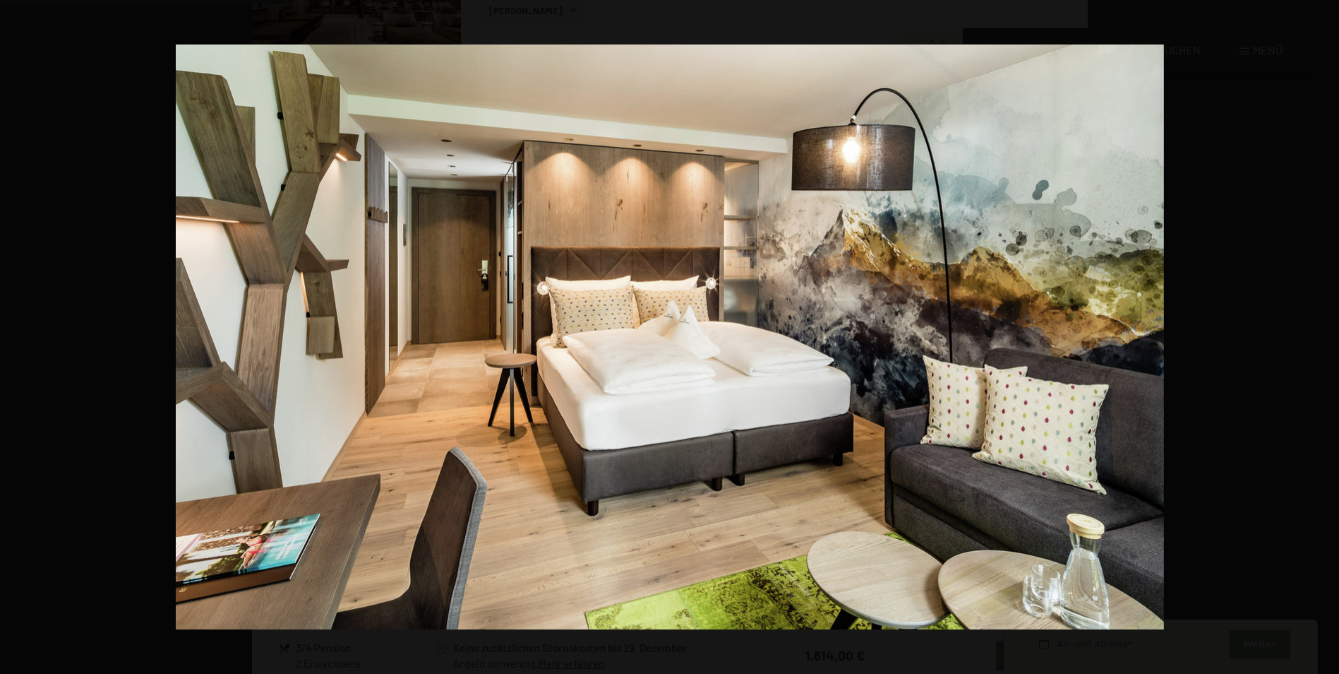
click at [1326, 340] on button "button" at bounding box center [1314, 336] width 49 height 71
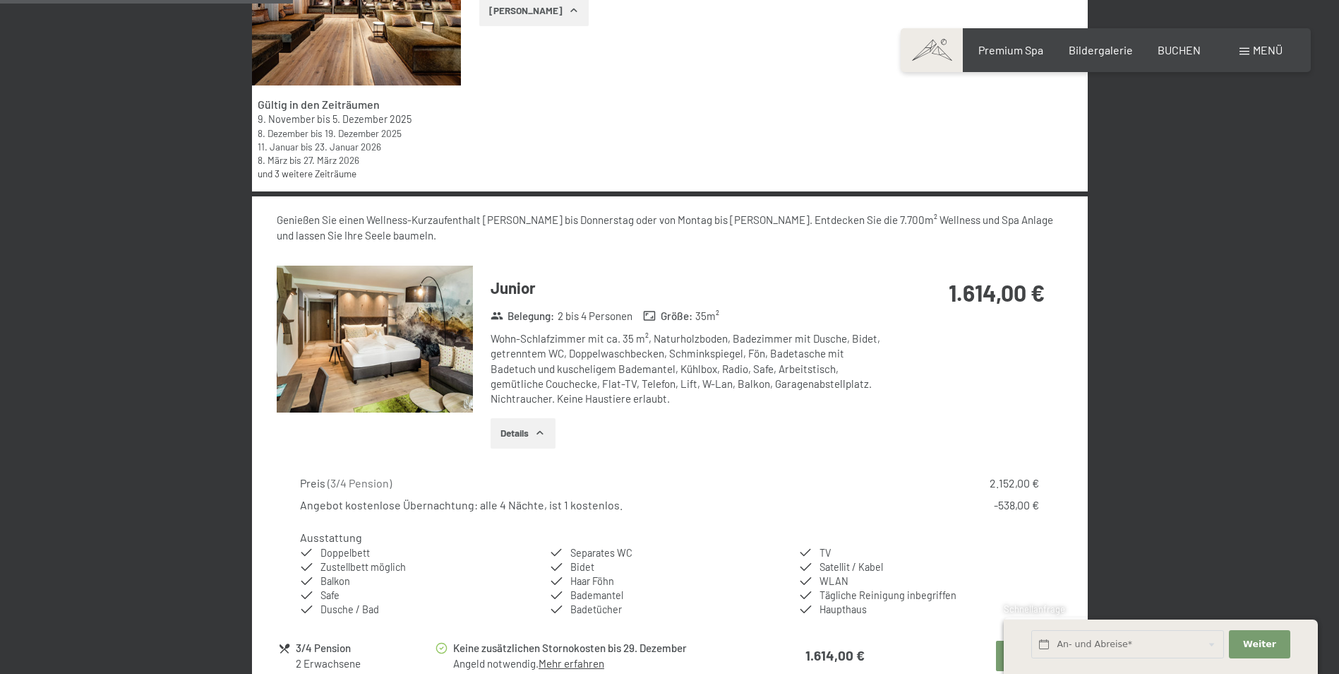
click at [0, 0] on div at bounding box center [0, 0] width 0 height 0
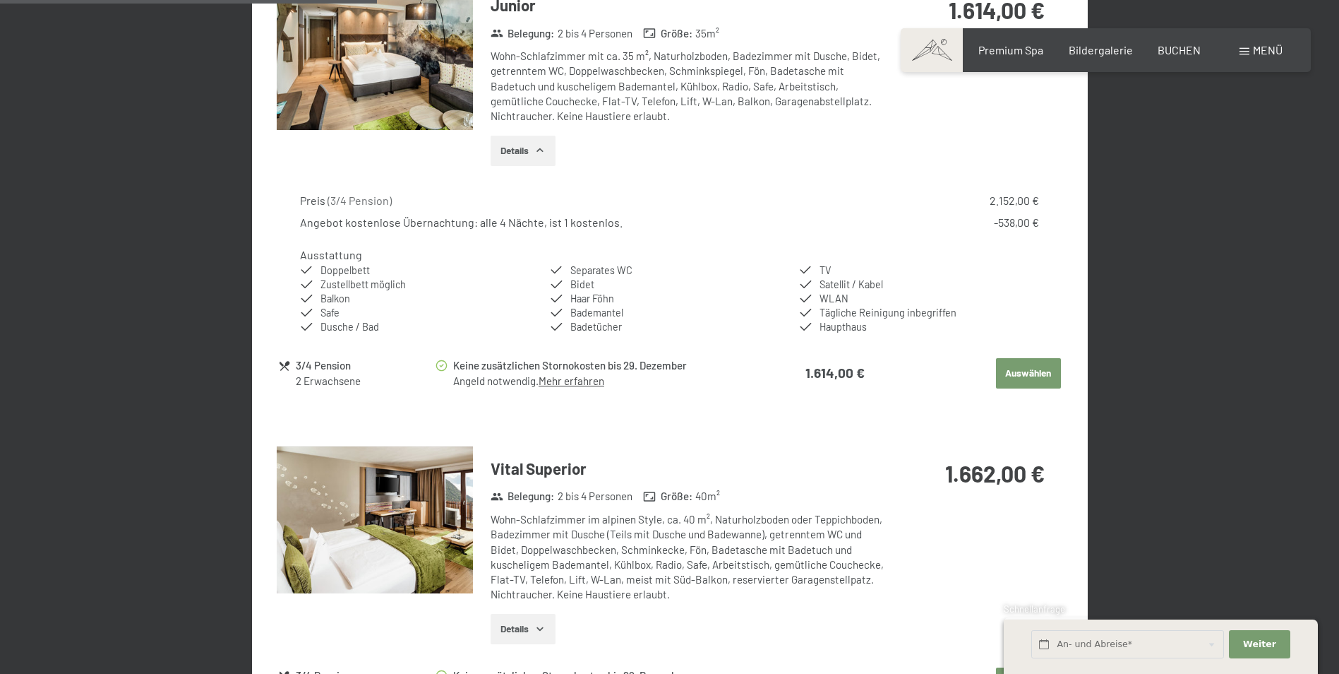
click at [279, 362] on icon at bounding box center [284, 365] width 13 height 13
click at [288, 364] on icon at bounding box center [285, 365] width 10 height 9
click at [300, 364] on div "3/4 Pension" at bounding box center [365, 365] width 138 height 16
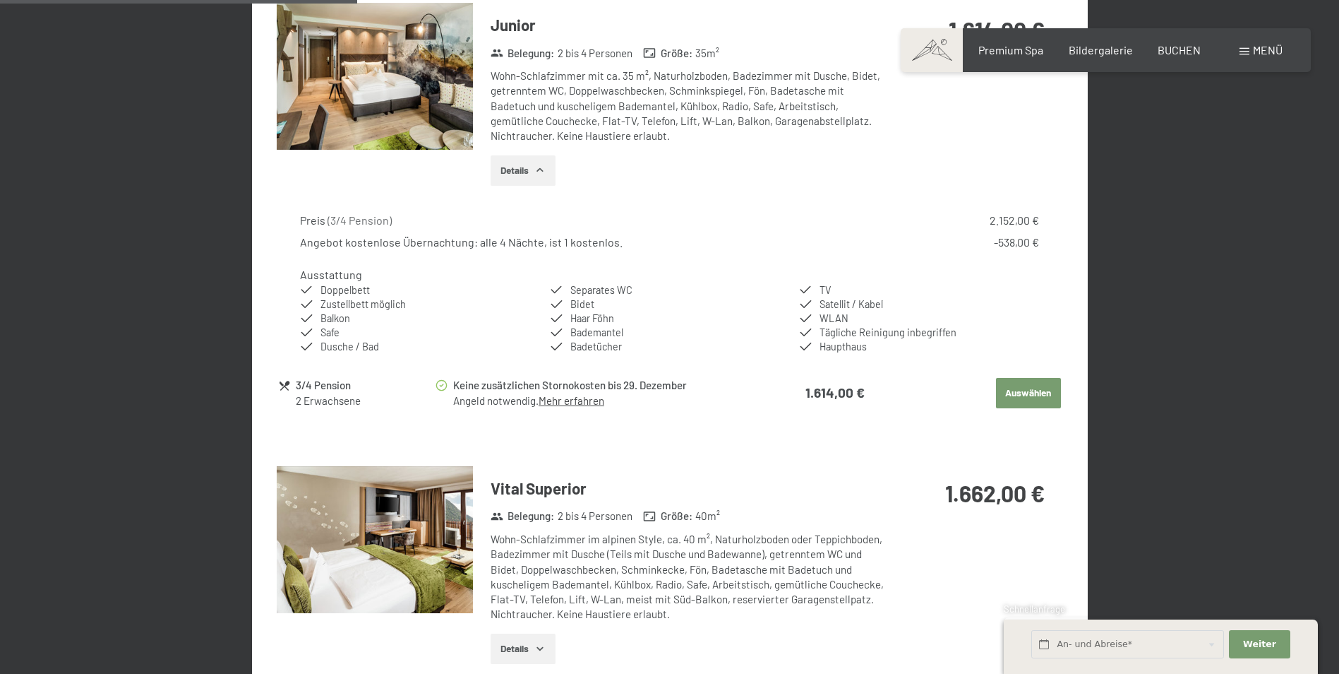
scroll to position [1342, 0]
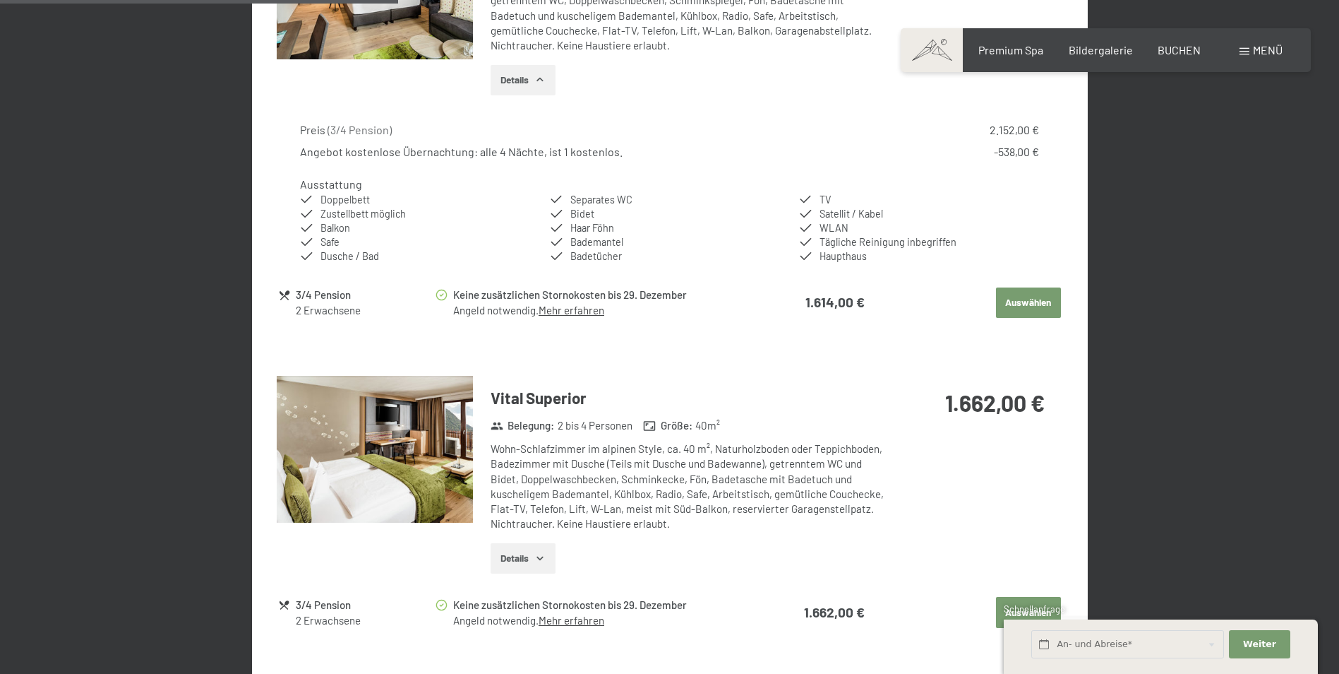
click at [1034, 297] on button "Auswählen" at bounding box center [1028, 302] width 65 height 31
select select "2026-01-01"
select select "2026-02-01"
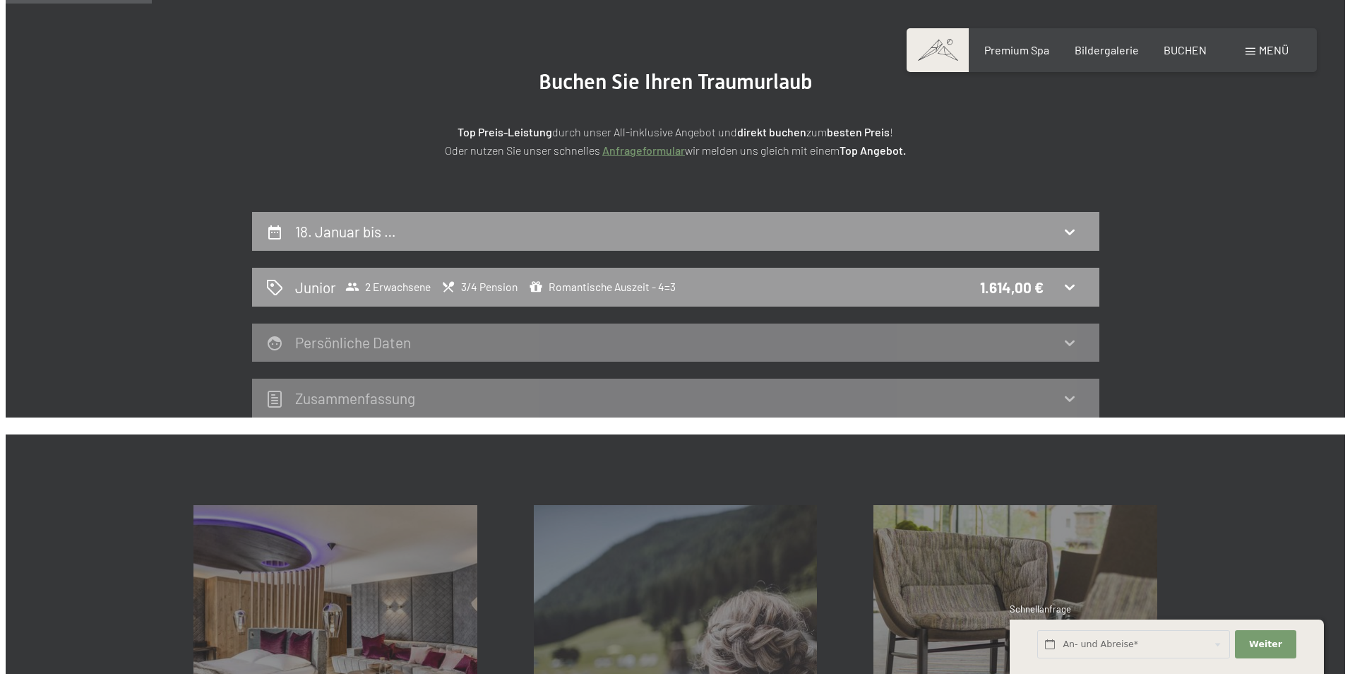
scroll to position [54, 0]
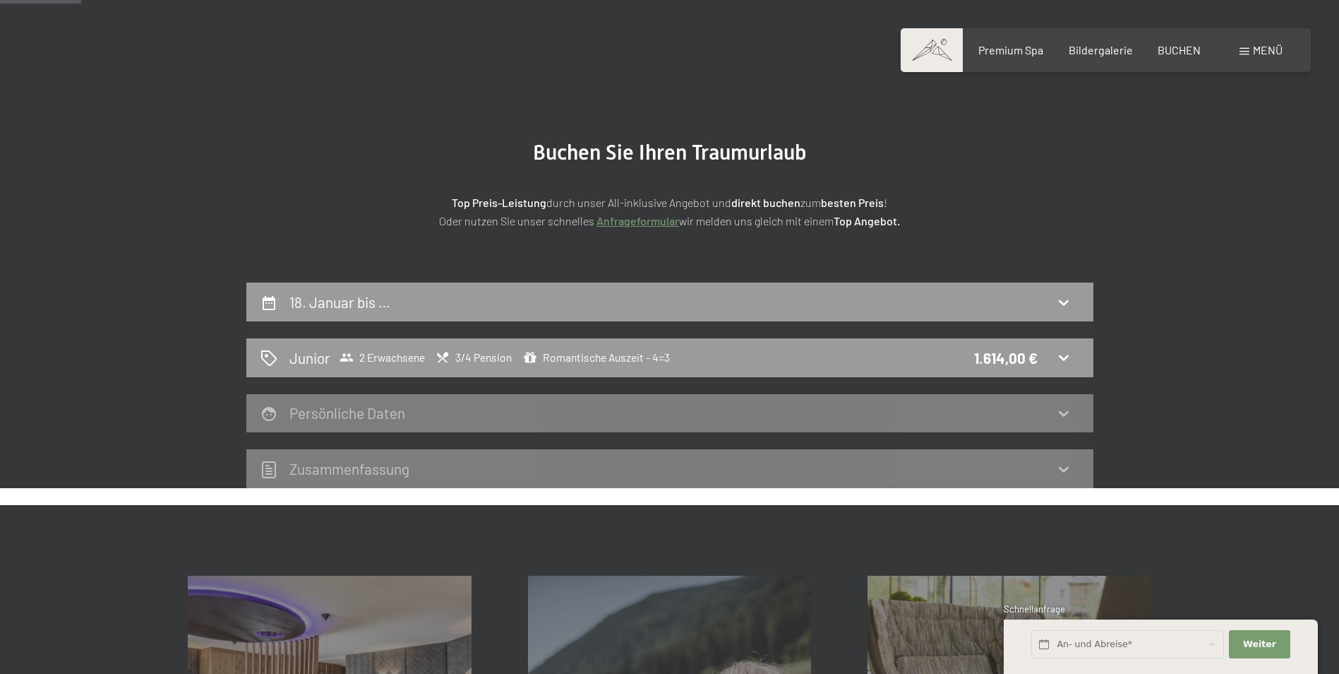
click at [1272, 44] on span "Menü" at bounding box center [1268, 49] width 30 height 13
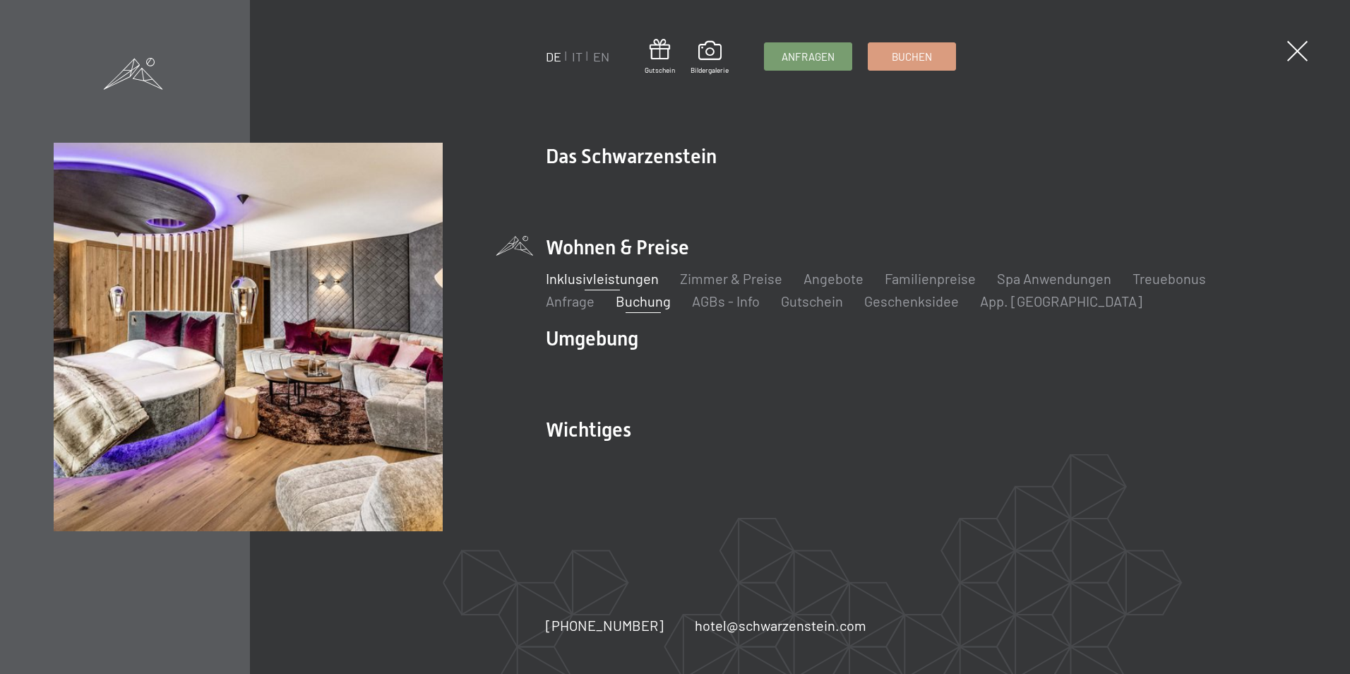
click at [583, 277] on link "Inklusivleistungen" at bounding box center [602, 278] width 113 height 17
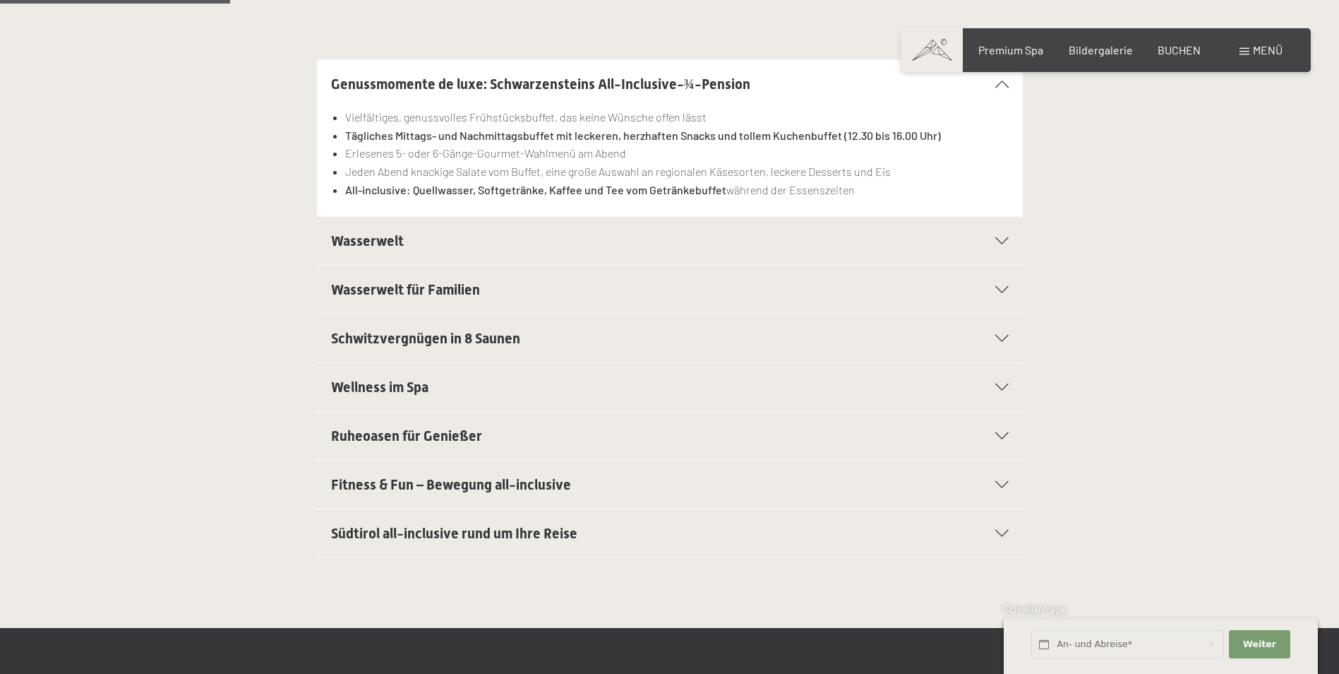
scroll to position [494, 0]
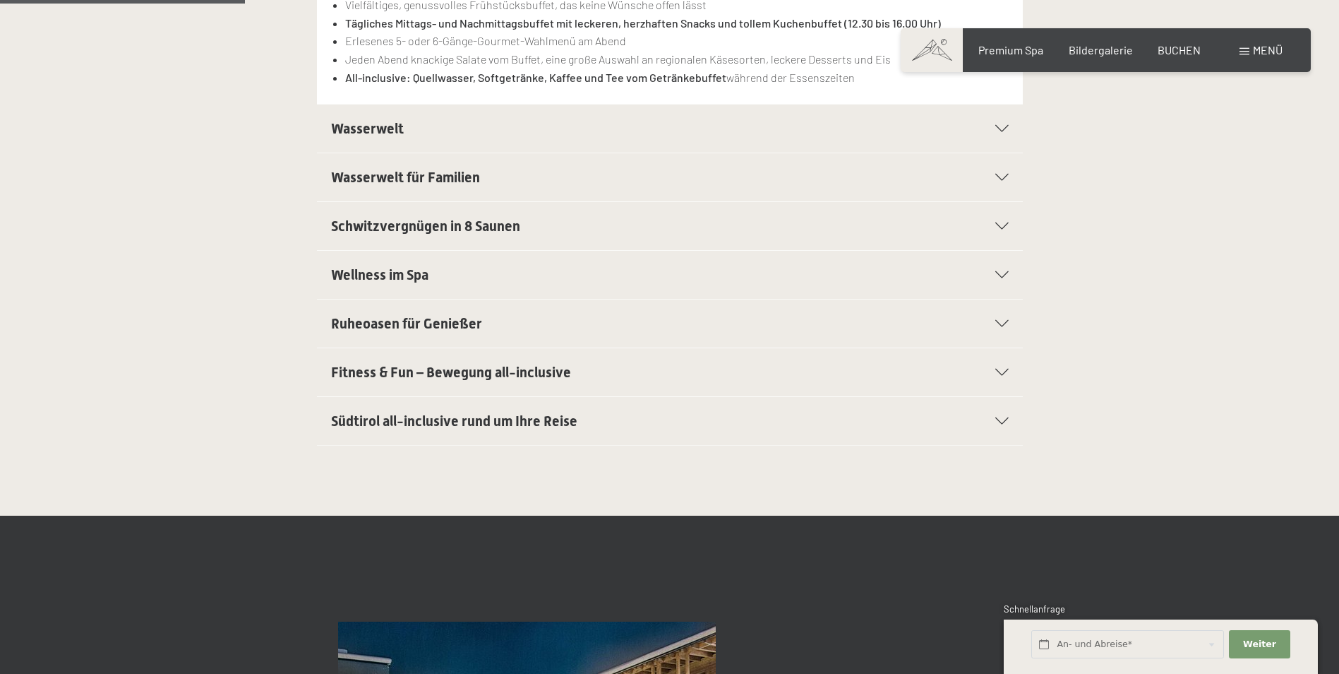
click at [440, 419] on span "Südtirol all-inclusive rund um Ihre Reise" at bounding box center [454, 420] width 246 height 17
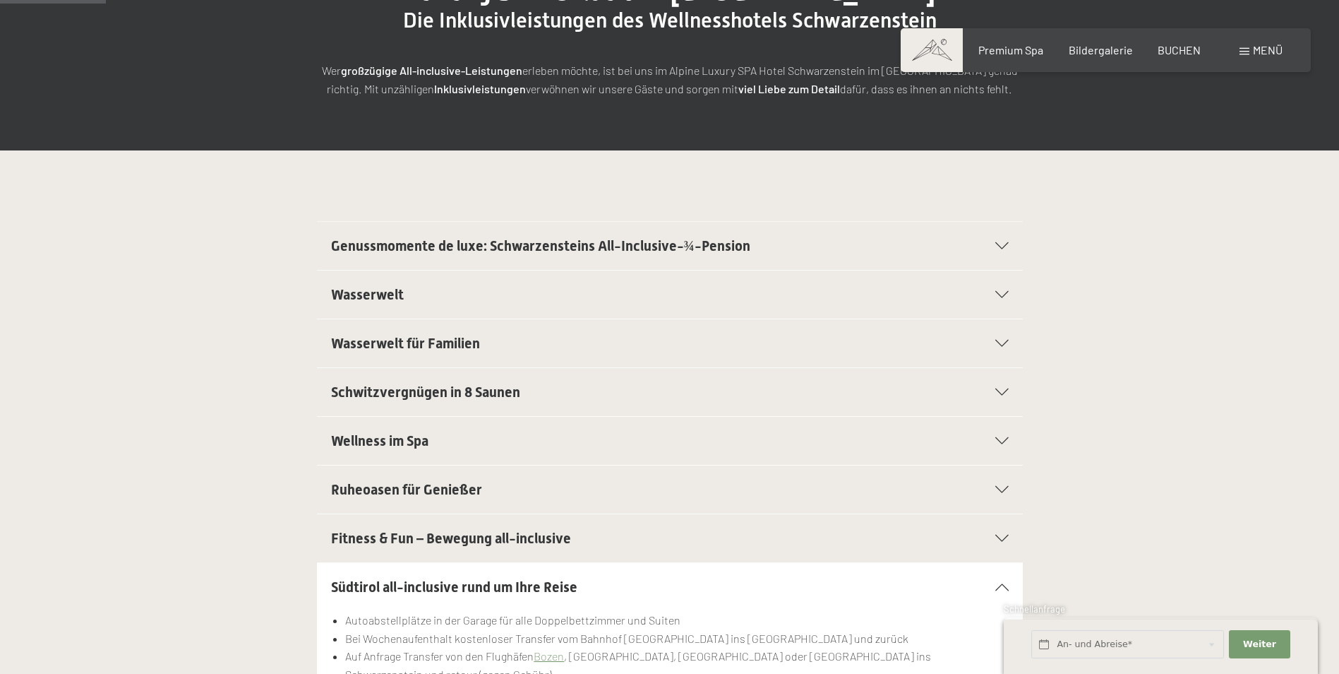
scroll to position [212, 0]
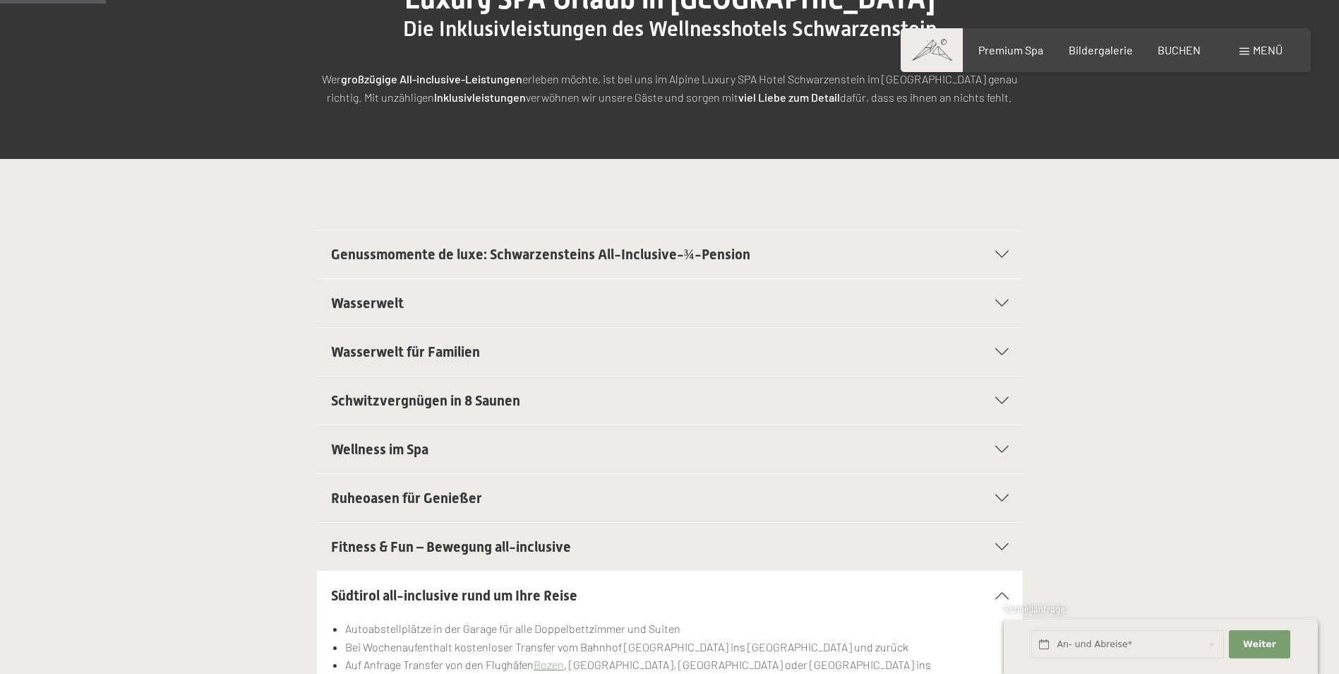
click at [485, 257] on span "Genussmomente de luxe: Schwarzensteins All-Inclusive-¾-Pension" at bounding box center [540, 254] width 419 height 17
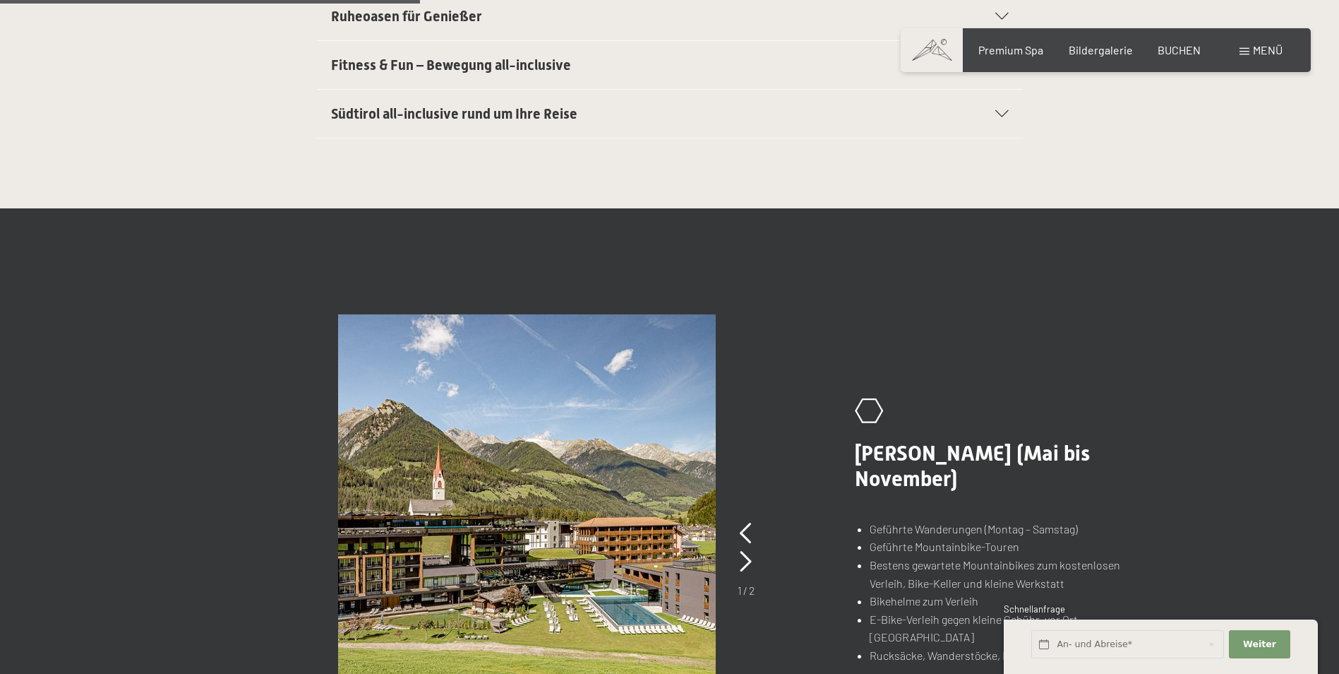
scroll to position [777, 0]
